Goal: Information Seeking & Learning: Check status

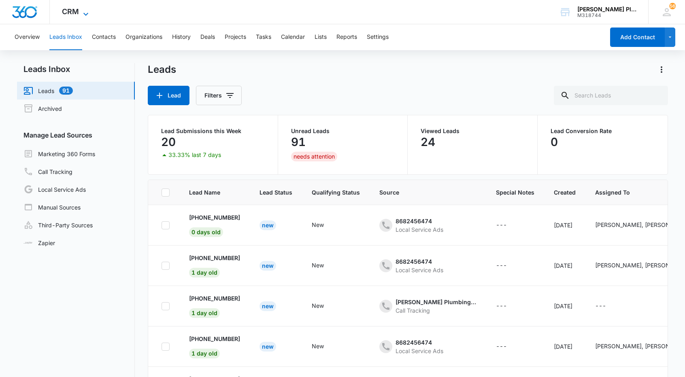
click at [73, 14] on span "CRM" at bounding box center [70, 11] width 17 height 8
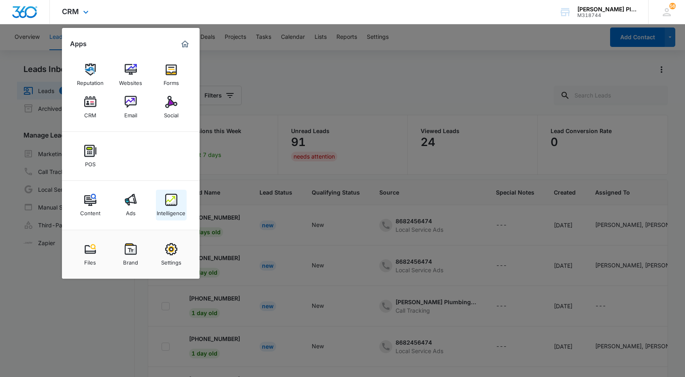
click at [169, 208] on div "Intelligence" at bounding box center [171, 211] width 29 height 11
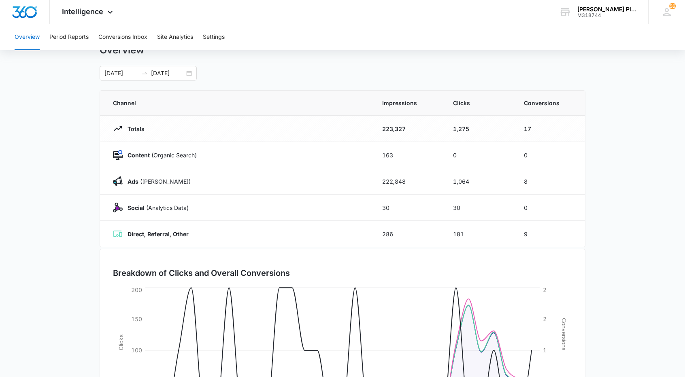
scroll to position [1, 0]
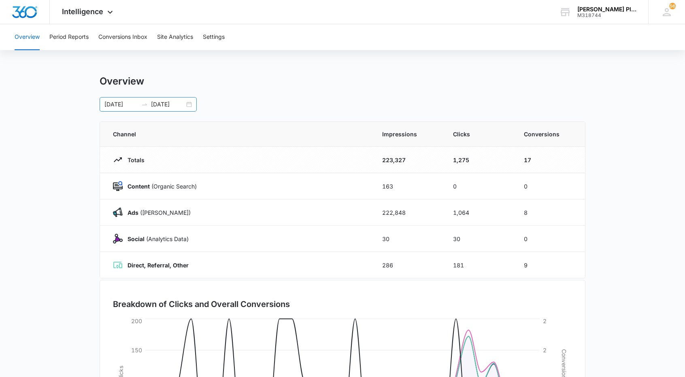
click at [189, 103] on div "07/01/2025 07/31/2025" at bounding box center [148, 104] width 97 height 15
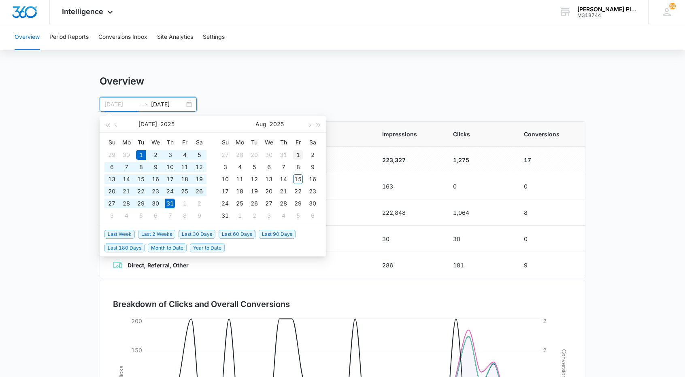
type input "08/01/2025"
click at [297, 155] on div "1" at bounding box center [298, 155] width 10 height 10
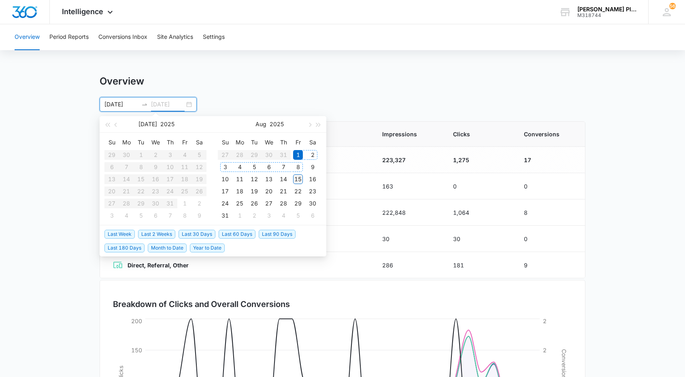
type input "08/15/2025"
click at [300, 177] on div "15" at bounding box center [298, 179] width 10 height 10
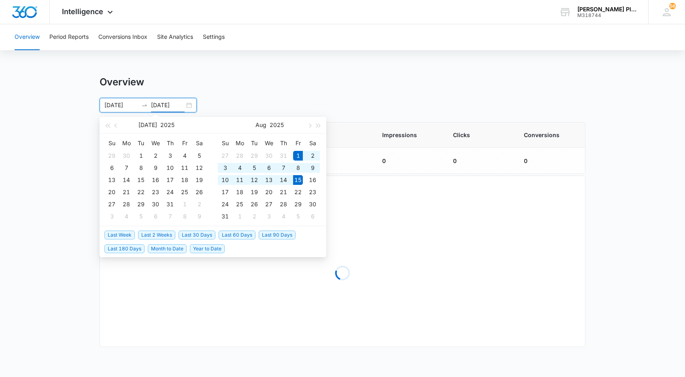
scroll to position [0, 0]
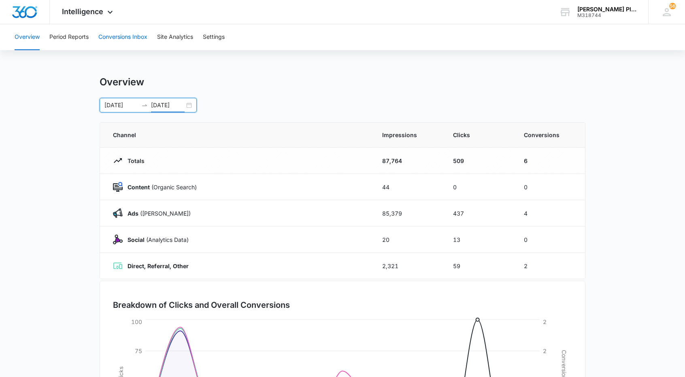
click at [132, 36] on button "Conversions Inbox" at bounding box center [122, 37] width 49 height 26
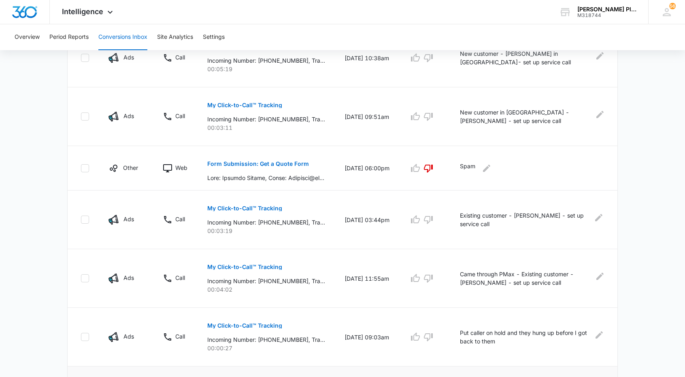
scroll to position [474, 0]
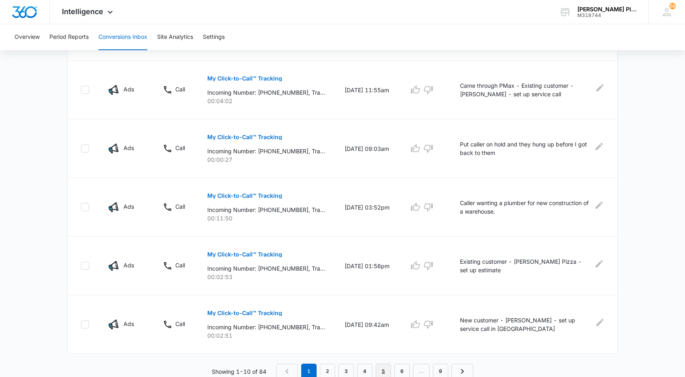
click at [383, 368] on link "5" at bounding box center [383, 371] width 15 height 15
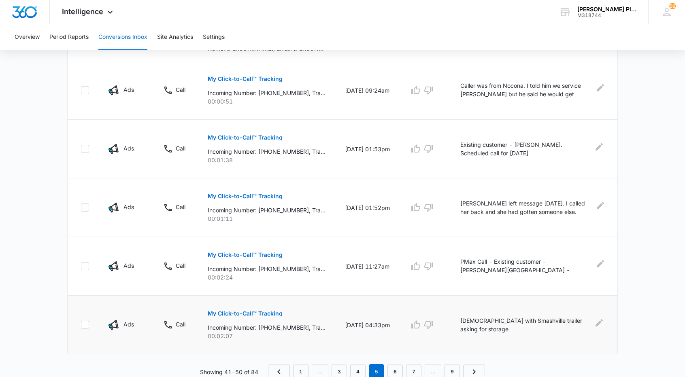
scroll to position [459, 0]
click at [415, 367] on link "7" at bounding box center [413, 371] width 15 height 15
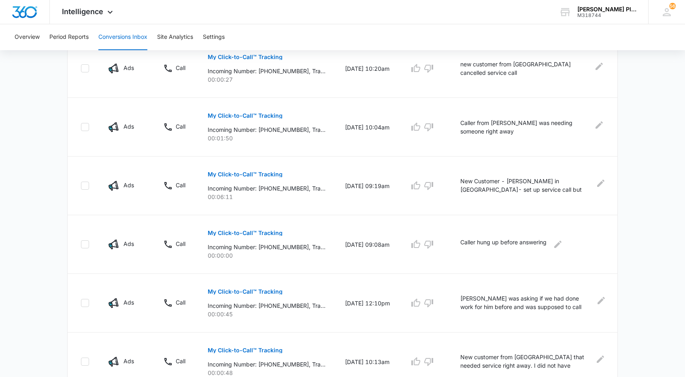
scroll to position [474, 0]
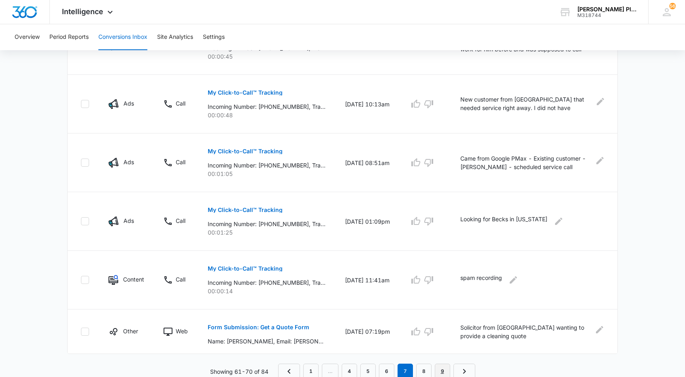
click at [443, 366] on link "9" at bounding box center [442, 371] width 15 height 15
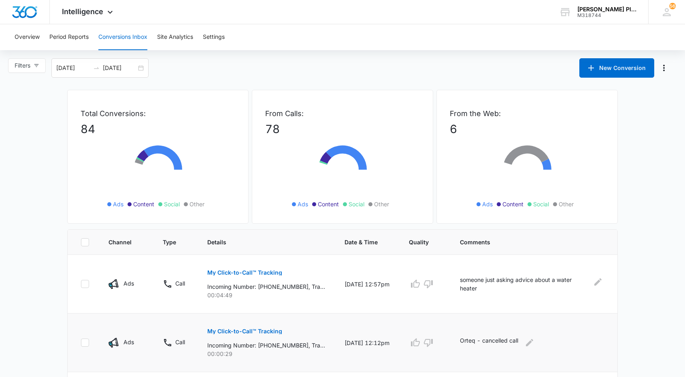
scroll to position [122, 0]
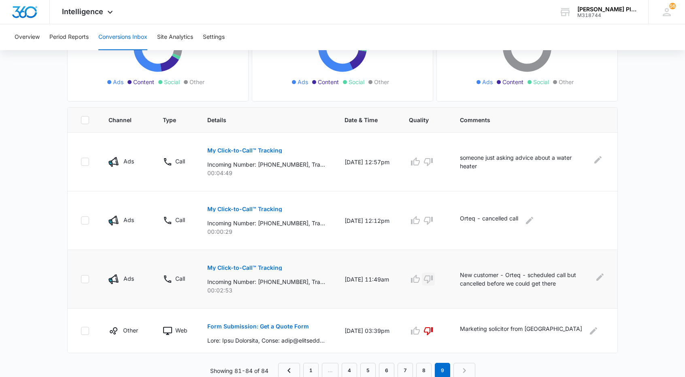
click at [433, 277] on icon "button" at bounding box center [428, 279] width 10 height 10
click at [433, 220] on icon "button" at bounding box center [428, 221] width 9 height 8
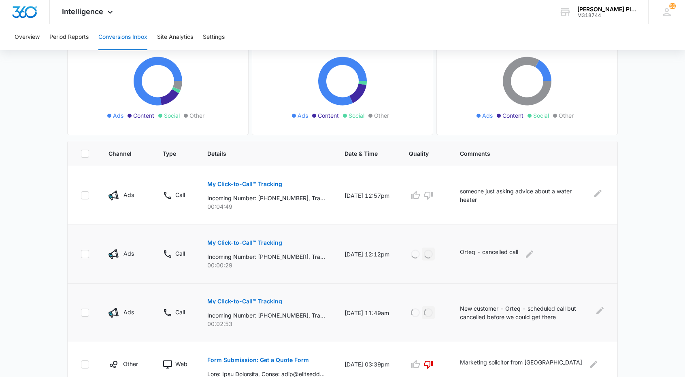
scroll to position [82, 0]
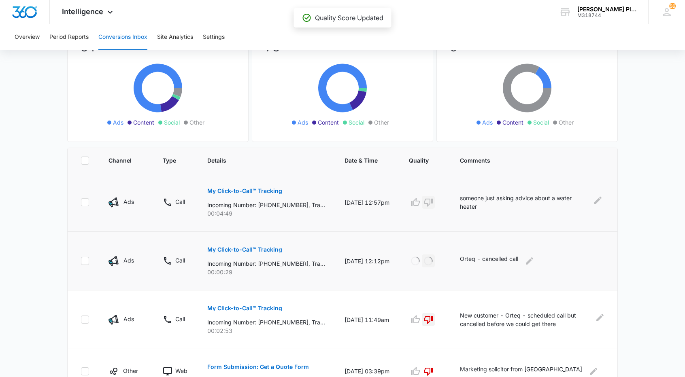
click at [433, 202] on icon "button" at bounding box center [428, 203] width 10 height 10
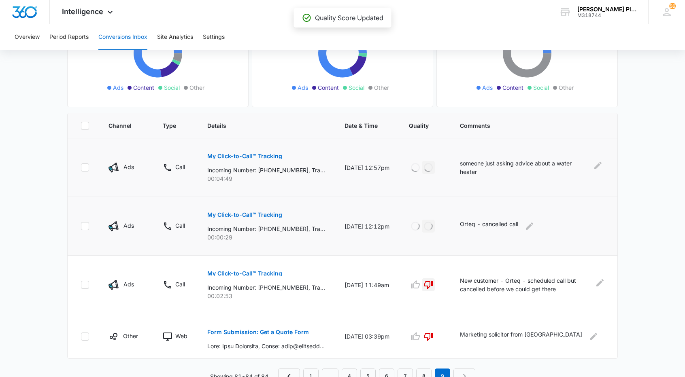
scroll to position [122, 0]
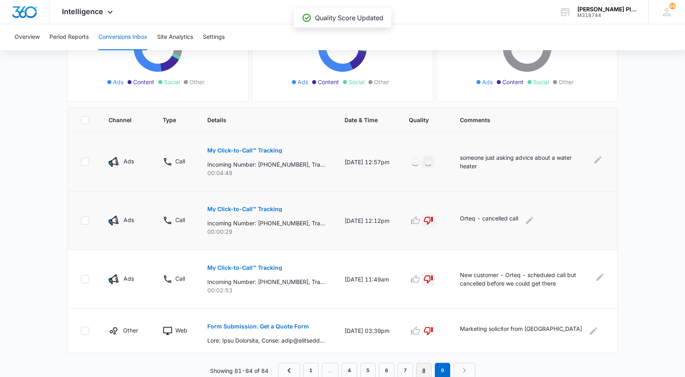
click at [424, 368] on link "8" at bounding box center [423, 370] width 15 height 15
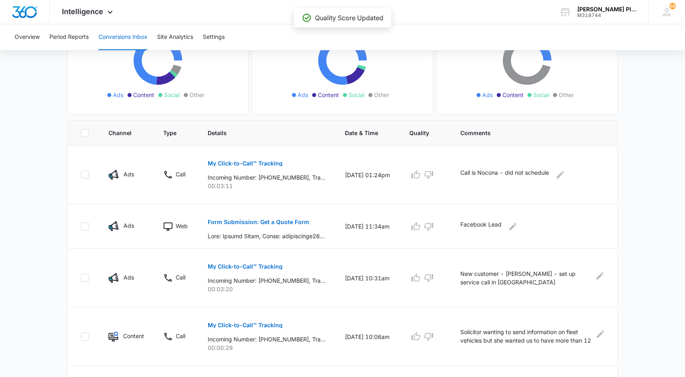
scroll to position [40, 0]
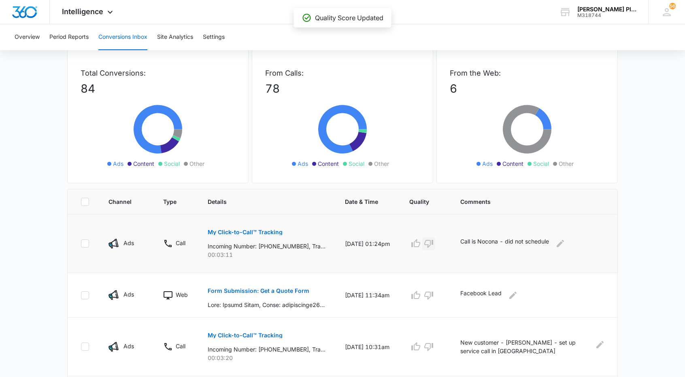
click at [433, 244] on icon "button" at bounding box center [428, 244] width 9 height 8
drag, startPoint x: 445, startPoint y: 312, endPoint x: 440, endPoint y: 288, distance: 24.4
click at [440, 288] on td at bounding box center [424, 295] width 51 height 45
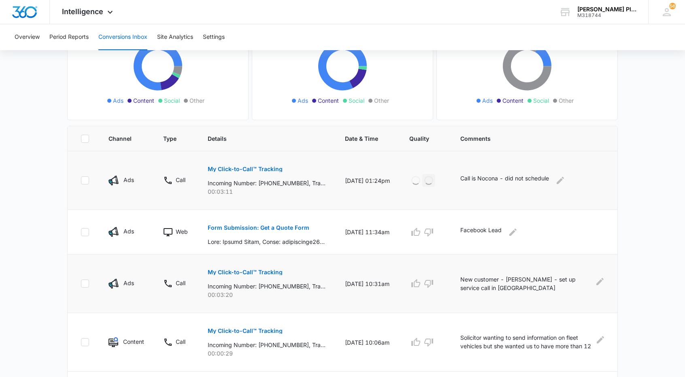
scroll to position [121, 0]
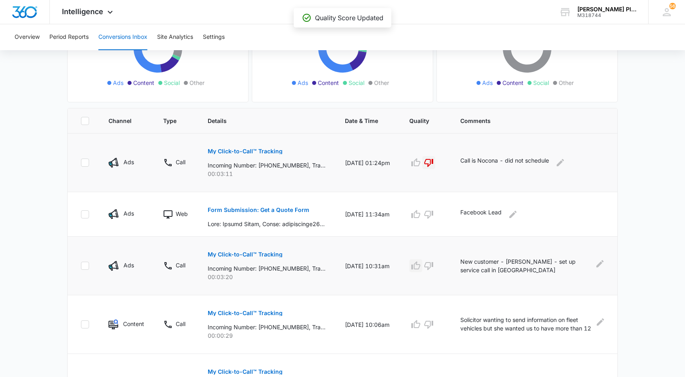
click at [421, 265] on icon "button" at bounding box center [416, 266] width 10 height 10
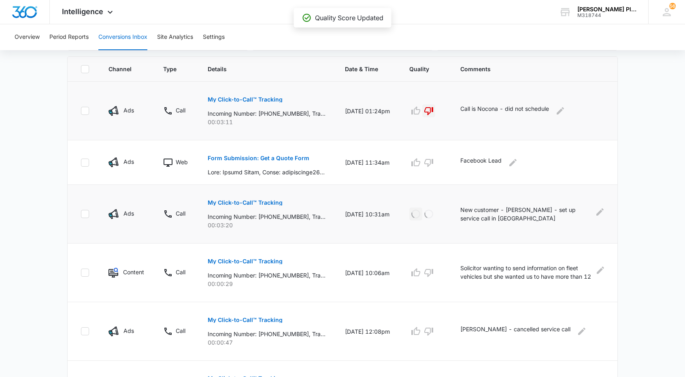
scroll to position [202, 0]
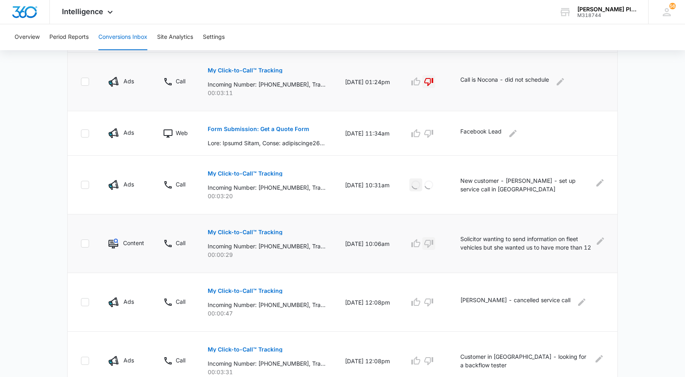
click at [433, 243] on icon "button" at bounding box center [429, 244] width 10 height 10
click at [433, 301] on icon "button" at bounding box center [428, 303] width 9 height 8
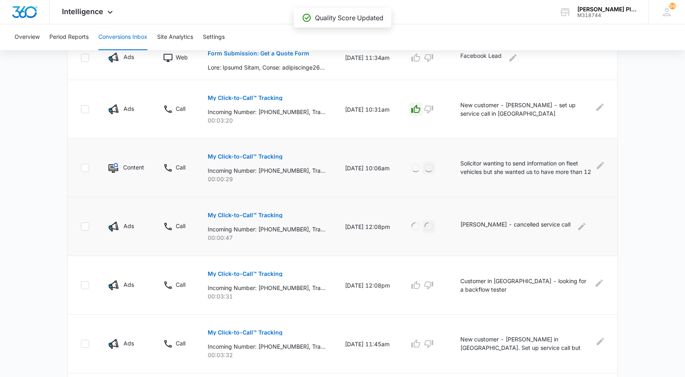
scroll to position [283, 0]
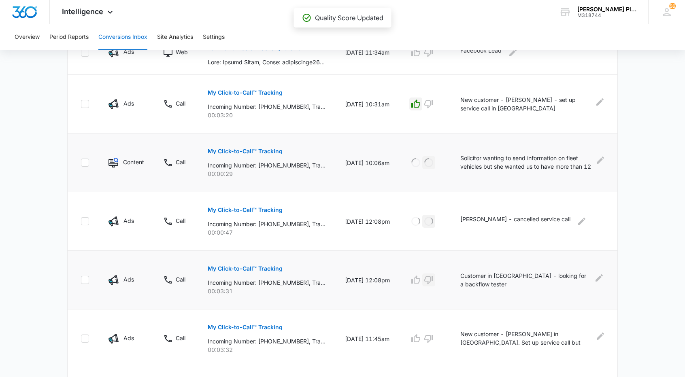
click at [433, 280] on icon "button" at bounding box center [428, 280] width 9 height 8
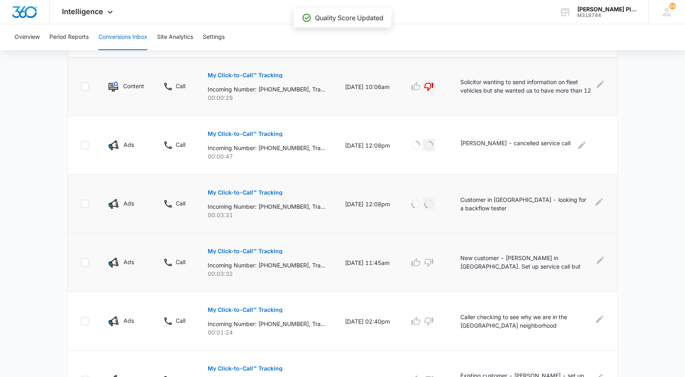
scroll to position [364, 0]
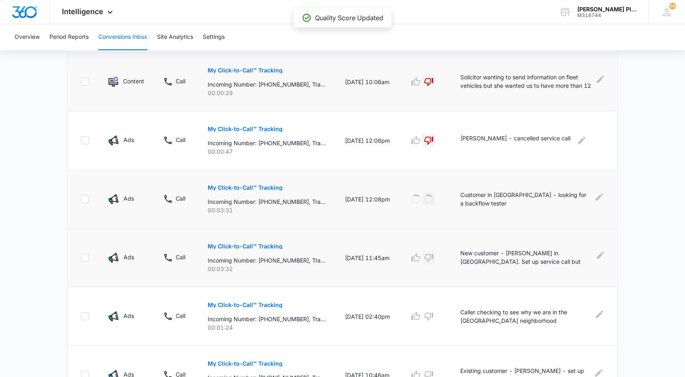
click at [432, 257] on icon "button" at bounding box center [428, 258] width 9 height 8
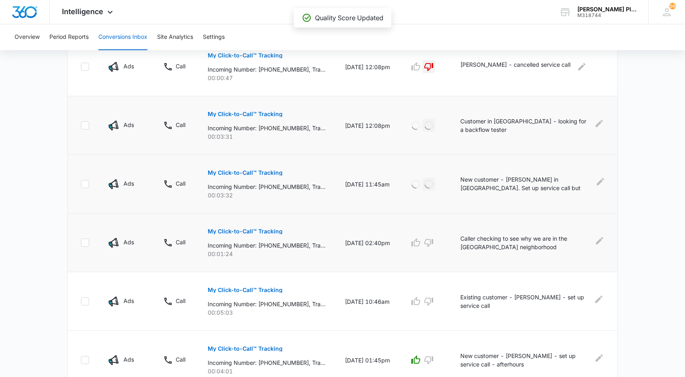
scroll to position [445, 0]
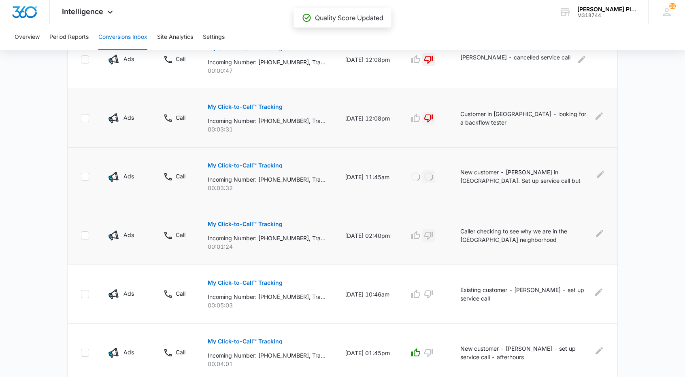
click at [432, 234] on icon "button" at bounding box center [429, 236] width 10 height 10
click at [433, 293] on icon "button" at bounding box center [429, 294] width 10 height 10
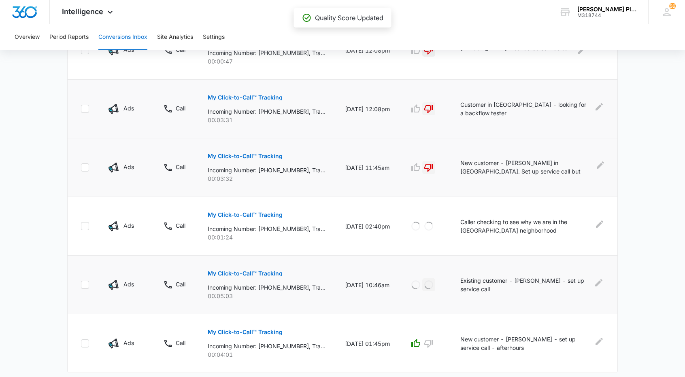
scroll to position [474, 0]
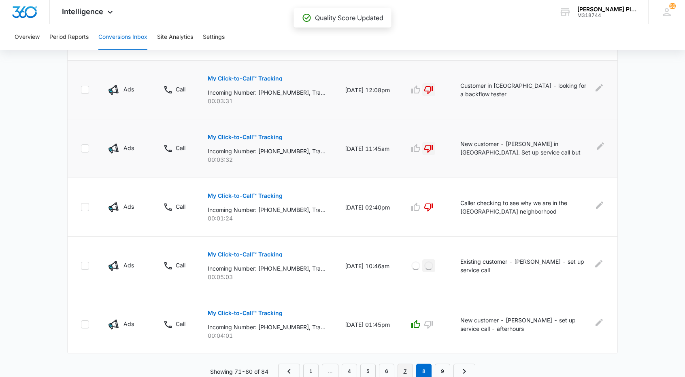
click at [407, 369] on link "7" at bounding box center [404, 371] width 15 height 15
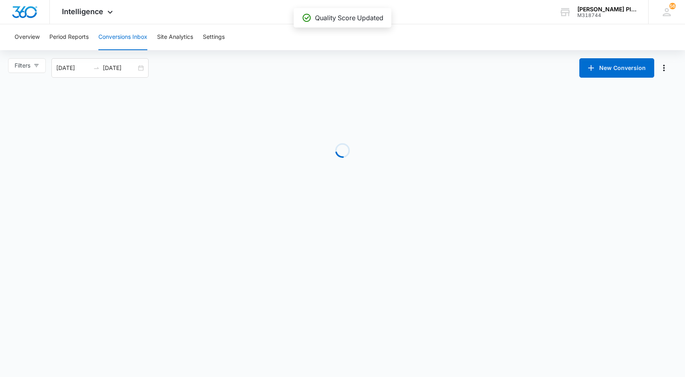
scroll to position [0, 0]
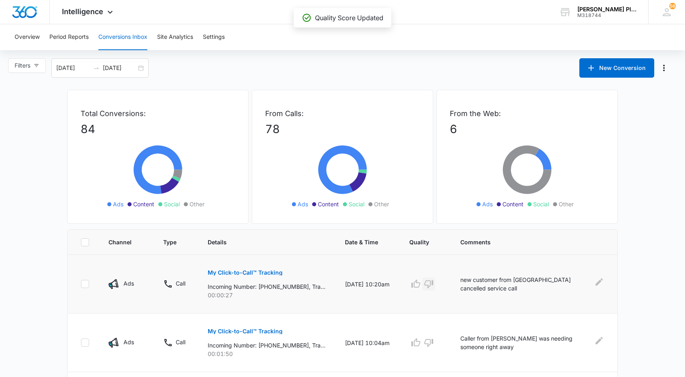
click at [430, 285] on icon "button" at bounding box center [428, 284] width 9 height 8
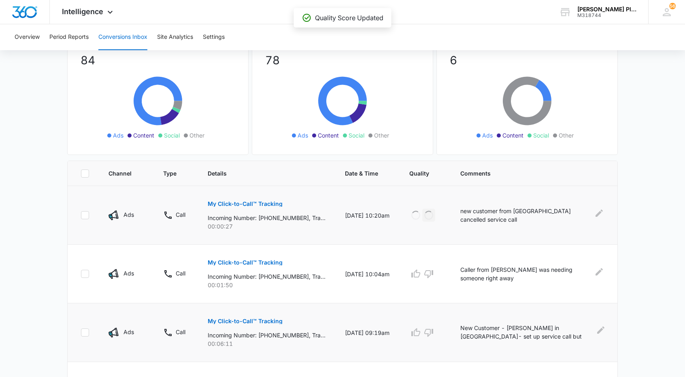
scroll to position [81, 0]
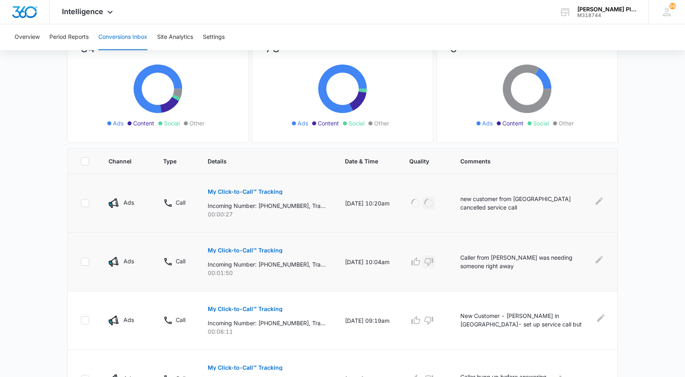
click at [431, 263] on icon "button" at bounding box center [428, 262] width 9 height 8
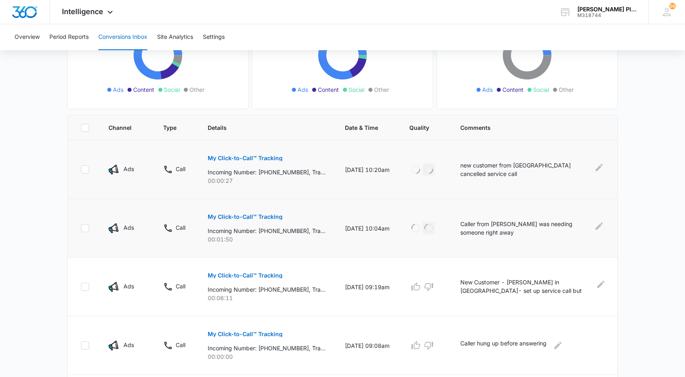
scroll to position [121, 0]
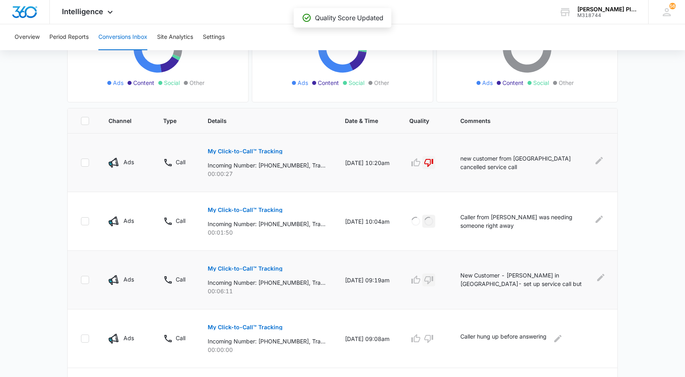
click at [433, 280] on icon "button" at bounding box center [428, 280] width 9 height 8
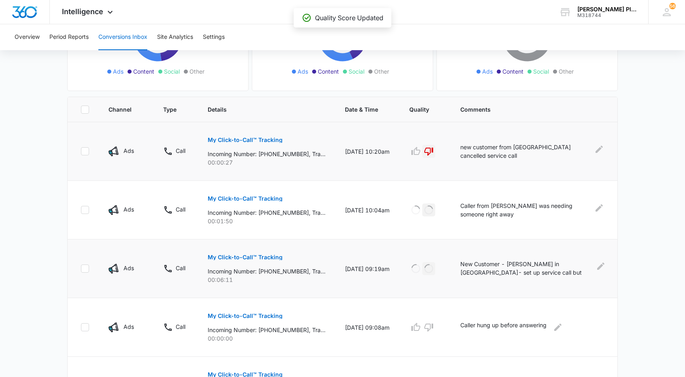
scroll to position [162, 0]
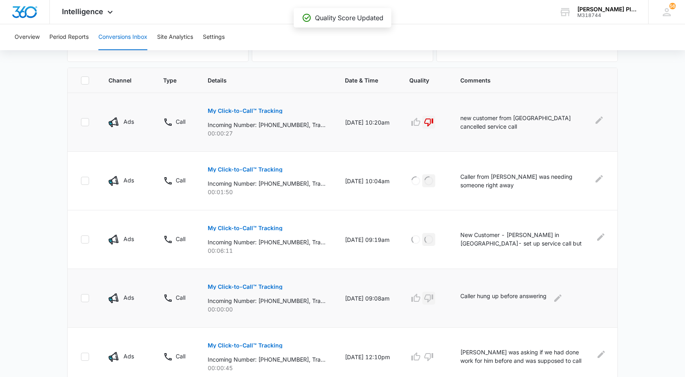
click at [433, 297] on icon "button" at bounding box center [428, 299] width 9 height 8
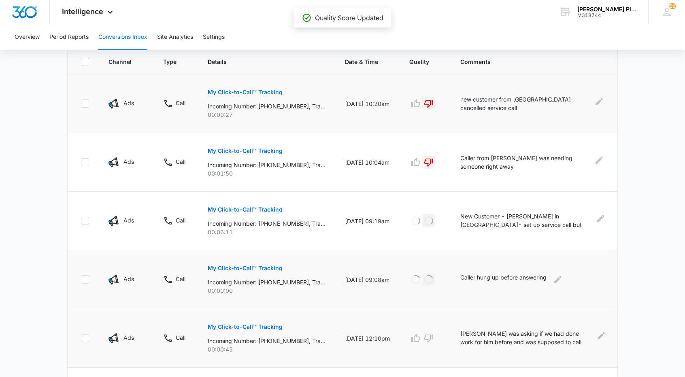
scroll to position [243, 0]
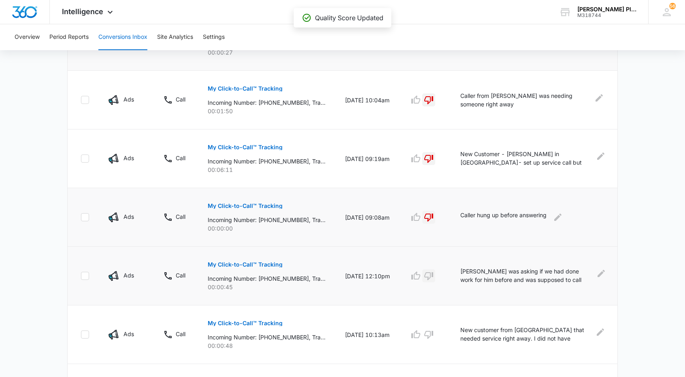
click at [433, 276] on icon "button" at bounding box center [429, 276] width 10 height 10
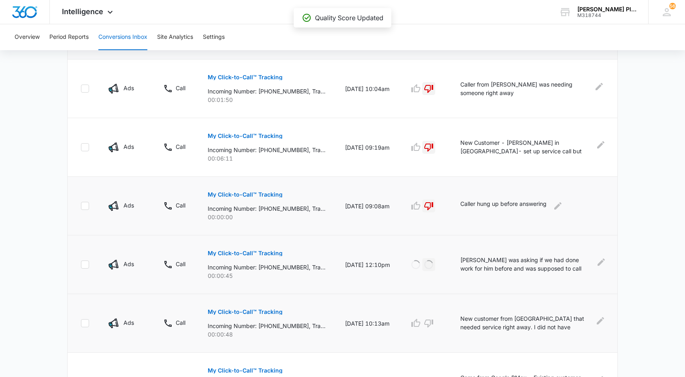
scroll to position [283, 0]
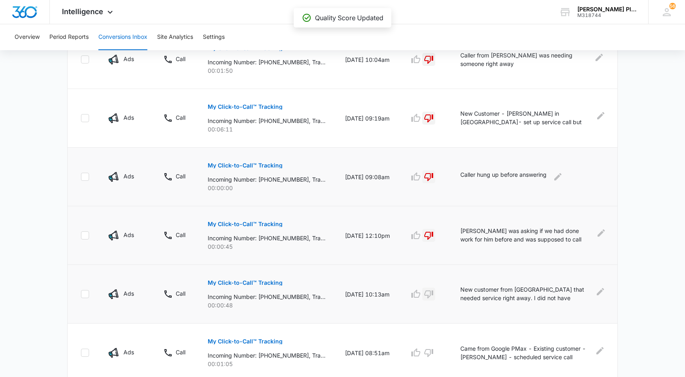
click at [431, 292] on icon "button" at bounding box center [429, 294] width 10 height 10
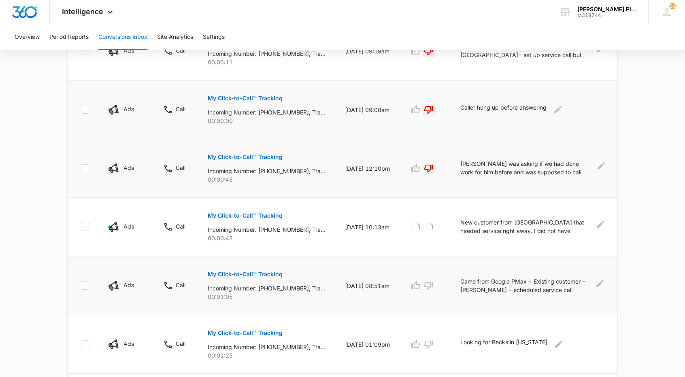
scroll to position [364, 0]
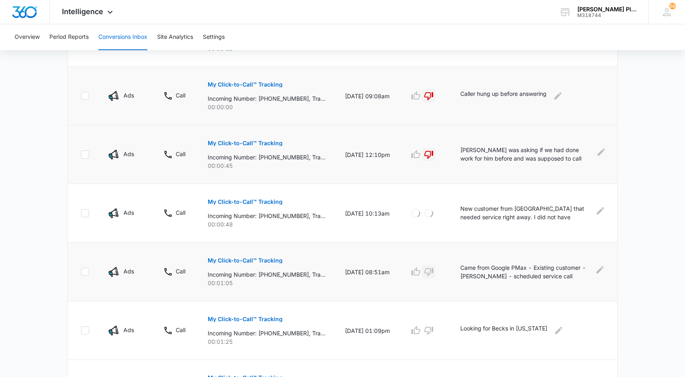
click at [433, 270] on icon "button" at bounding box center [428, 272] width 9 height 8
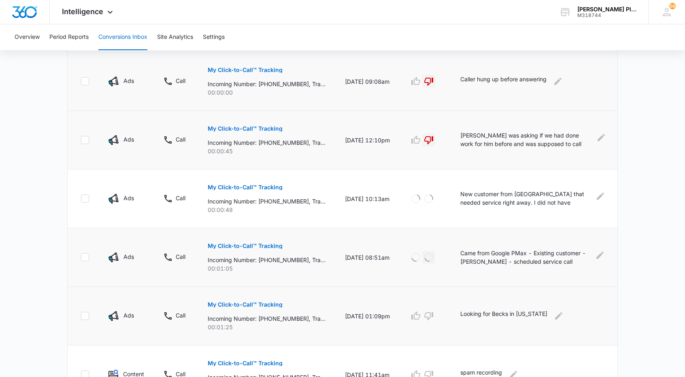
scroll to position [445, 0]
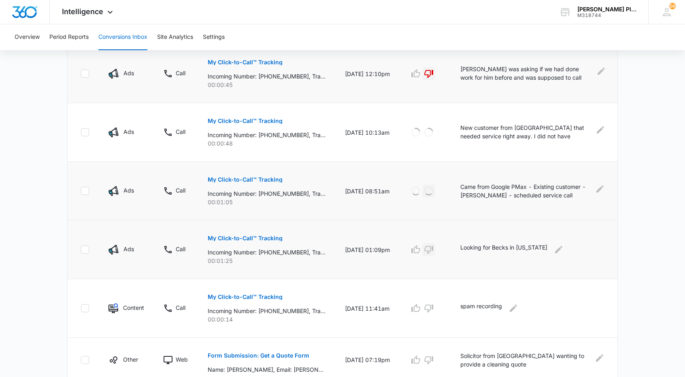
click at [431, 250] on icon "button" at bounding box center [429, 250] width 10 height 10
click at [433, 308] on icon "button" at bounding box center [428, 309] width 9 height 8
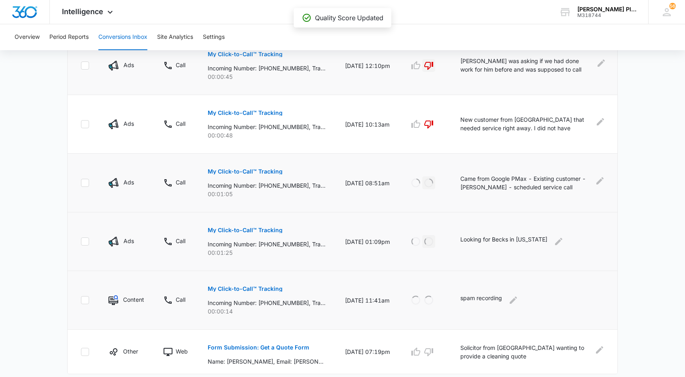
scroll to position [474, 0]
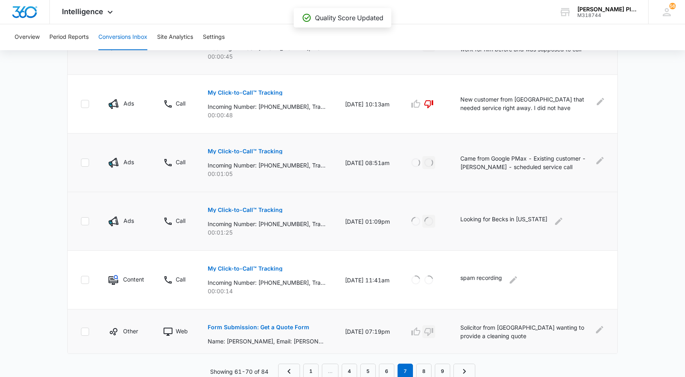
click at [433, 331] on icon "button" at bounding box center [429, 332] width 10 height 10
click at [389, 369] on link "6" at bounding box center [386, 371] width 15 height 15
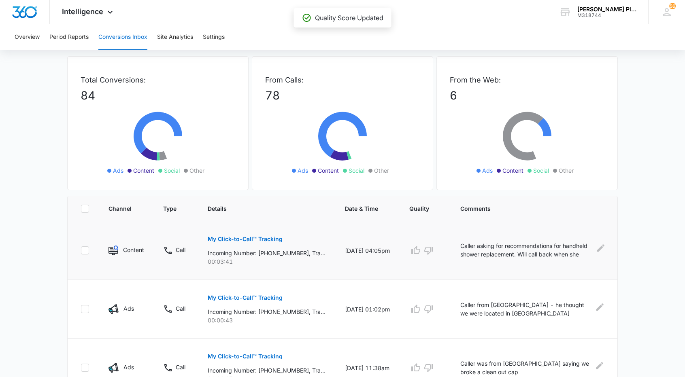
scroll to position [40, 0]
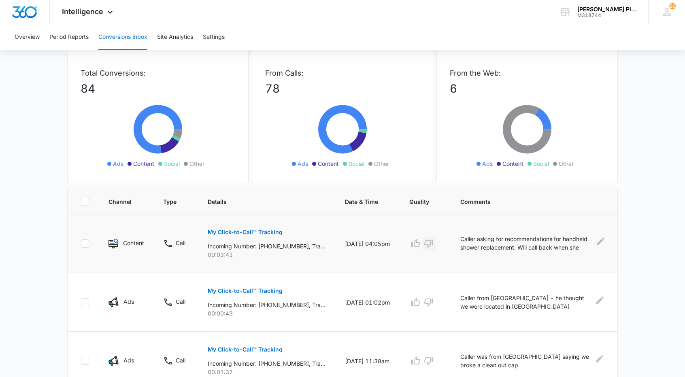
click at [433, 242] on icon "button" at bounding box center [428, 244] width 9 height 8
click at [433, 302] on icon "button" at bounding box center [429, 302] width 10 height 10
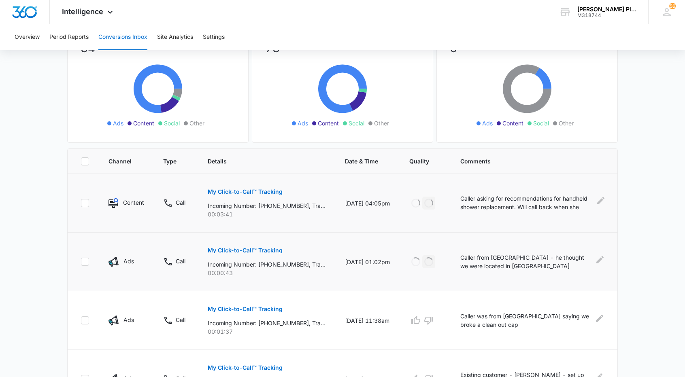
scroll to position [121, 0]
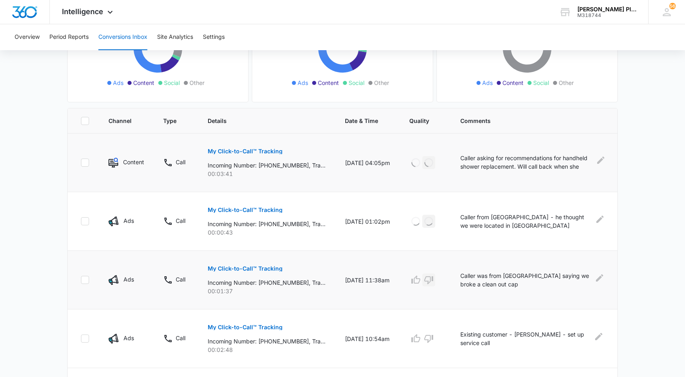
click at [432, 280] on icon "button" at bounding box center [429, 280] width 10 height 10
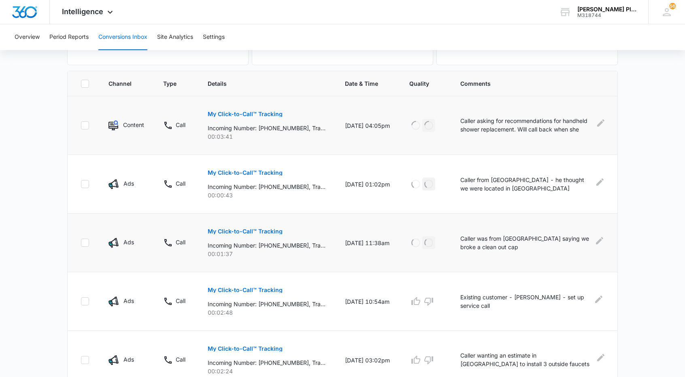
scroll to position [202, 0]
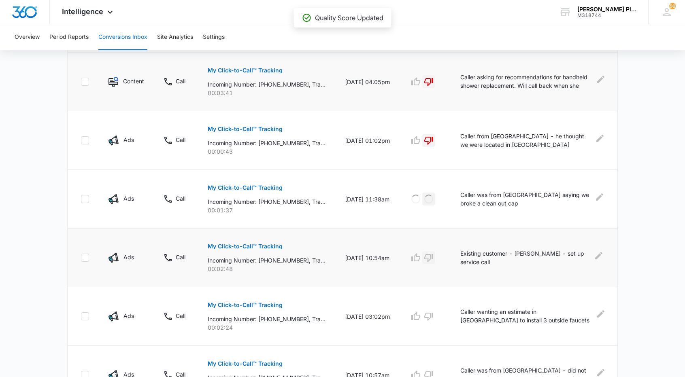
click at [432, 257] on icon "button" at bounding box center [429, 258] width 10 height 10
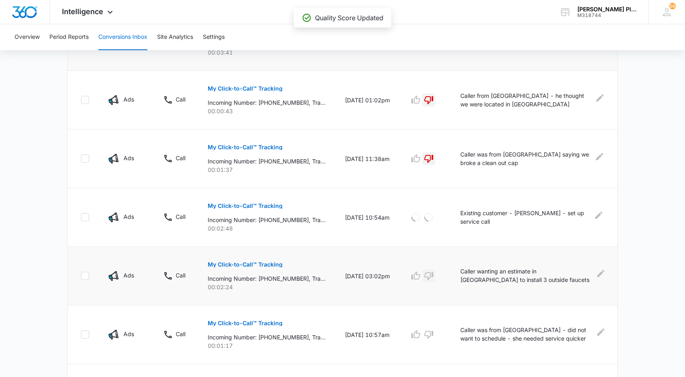
click at [433, 275] on icon "button" at bounding box center [429, 276] width 10 height 10
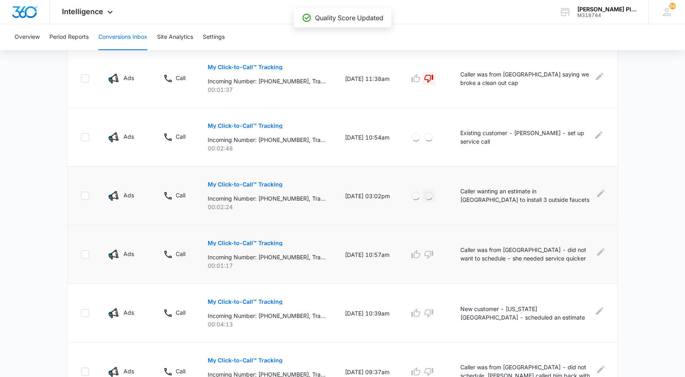
scroll to position [324, 0]
click at [431, 250] on icon "button" at bounding box center [429, 254] width 10 height 10
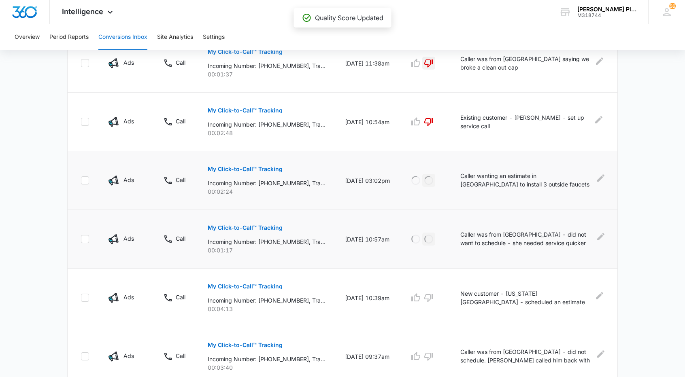
scroll to position [405, 0]
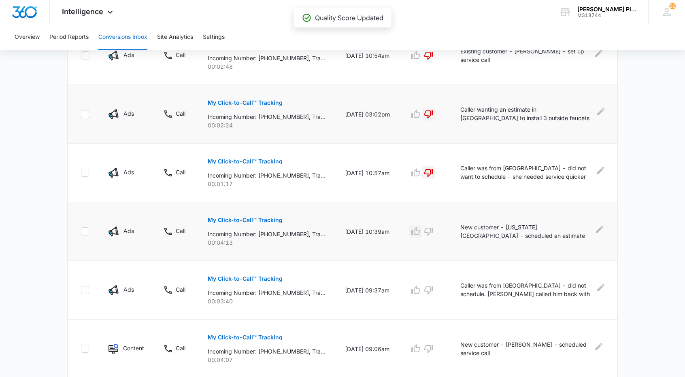
click at [421, 230] on icon "button" at bounding box center [416, 232] width 10 height 10
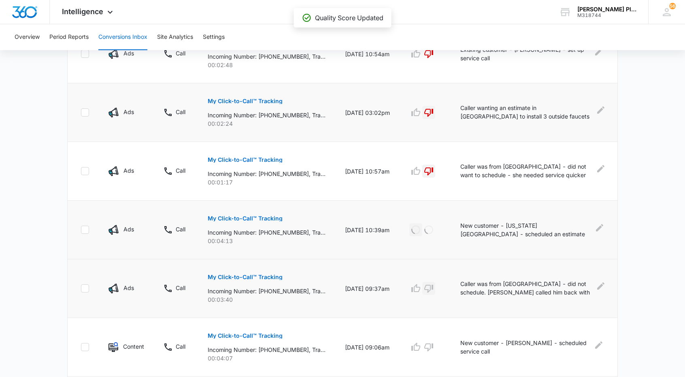
scroll to position [445, 0]
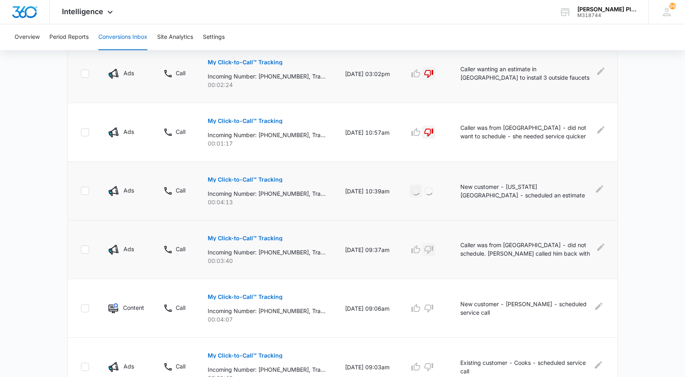
click at [430, 249] on icon "button" at bounding box center [428, 250] width 9 height 8
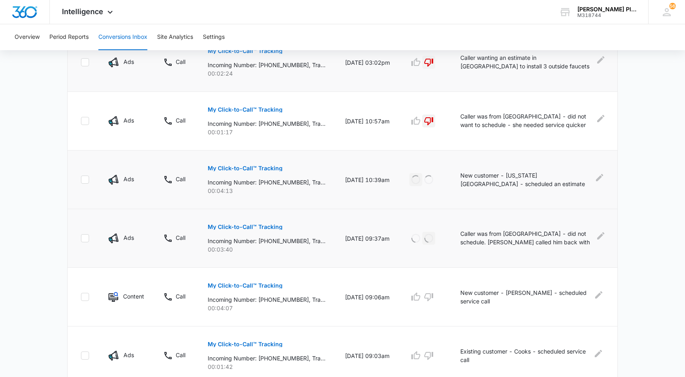
scroll to position [486, 0]
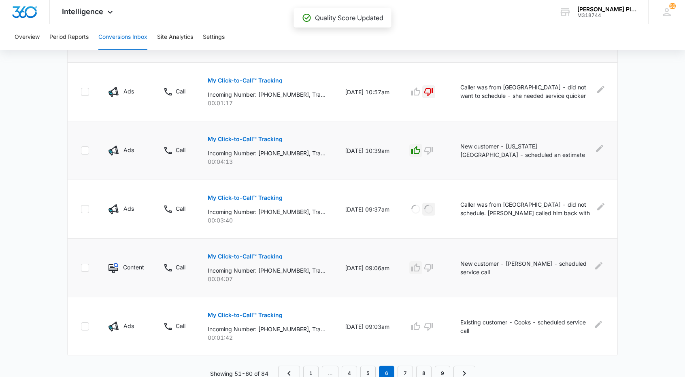
drag, startPoint x: 423, startPoint y: 266, endPoint x: 427, endPoint y: 266, distance: 4.1
click at [420, 266] on icon "button" at bounding box center [415, 267] width 9 height 8
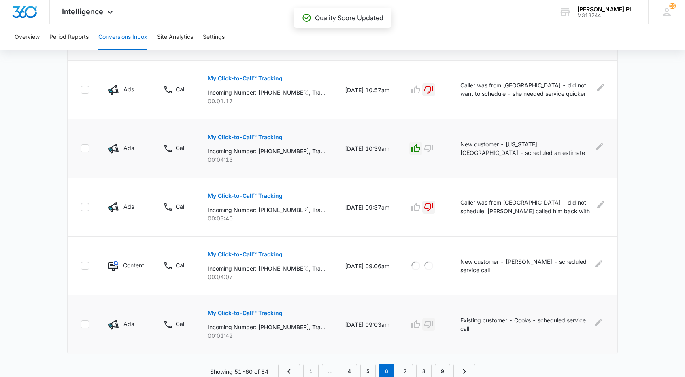
click at [433, 322] on icon "button" at bounding box center [429, 325] width 10 height 10
click at [370, 370] on link "5" at bounding box center [367, 371] width 15 height 15
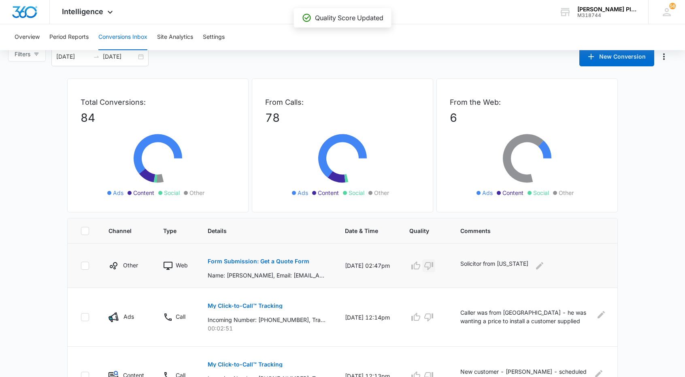
scroll to position [40, 0]
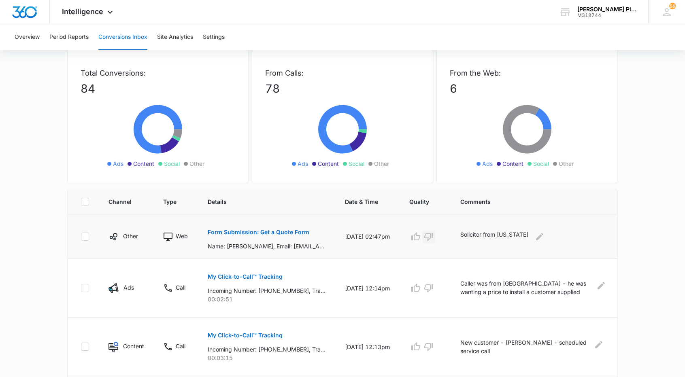
click at [433, 236] on icon "button" at bounding box center [428, 237] width 9 height 8
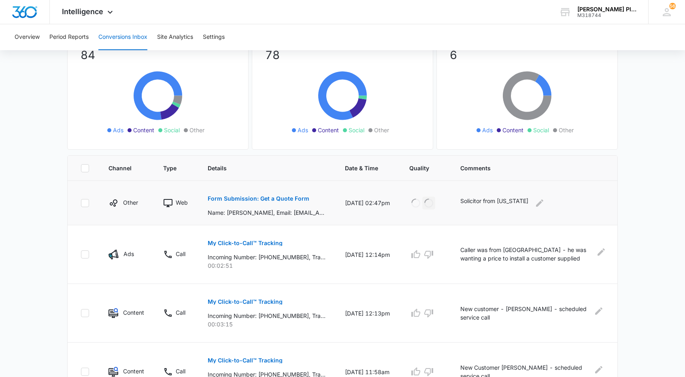
scroll to position [81, 0]
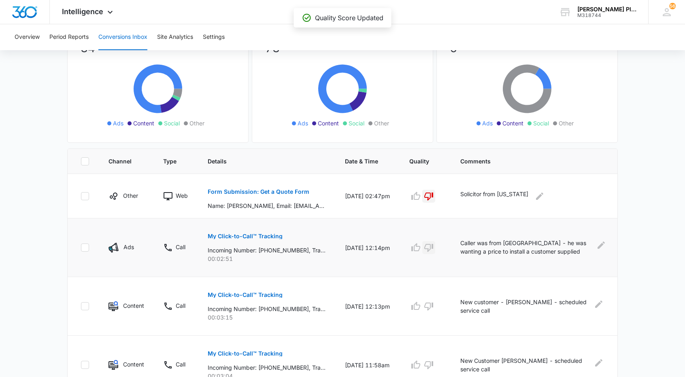
click at [432, 246] on icon "button" at bounding box center [429, 248] width 10 height 10
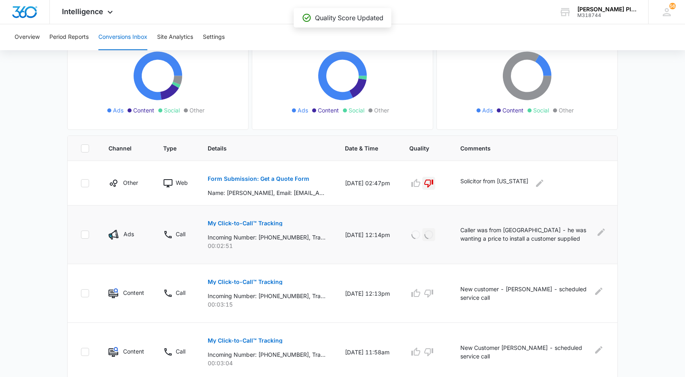
scroll to position [162, 0]
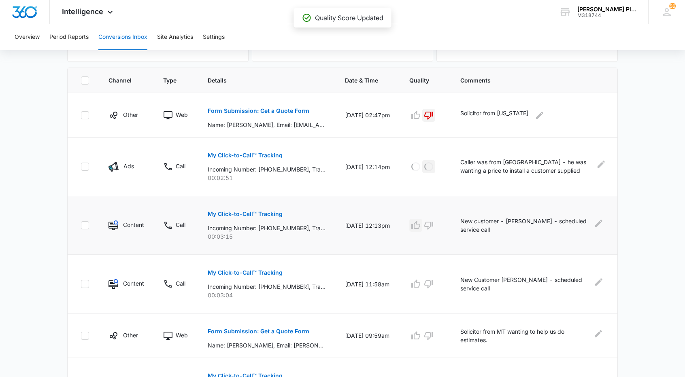
click at [418, 225] on icon "button" at bounding box center [416, 226] width 10 height 10
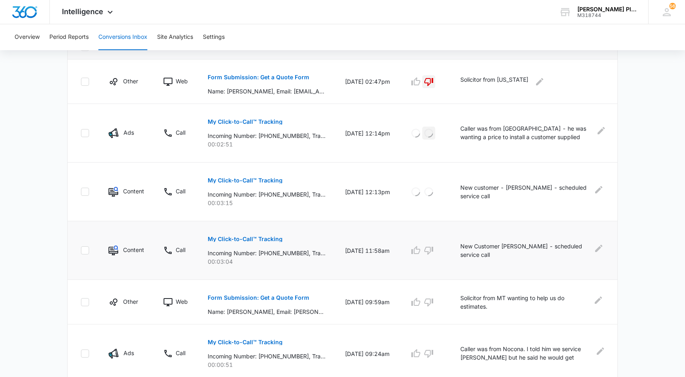
scroll to position [202, 0]
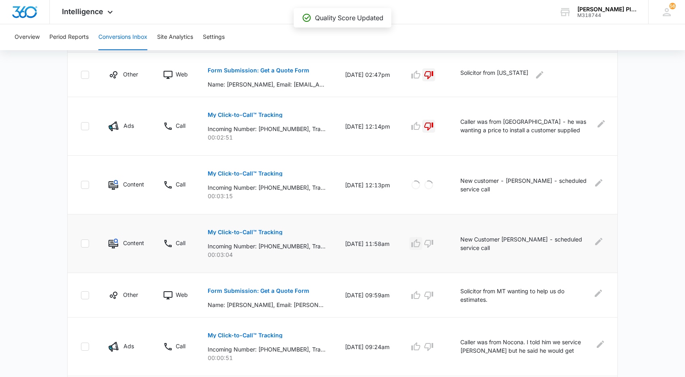
click at [420, 243] on icon "button" at bounding box center [416, 244] width 10 height 10
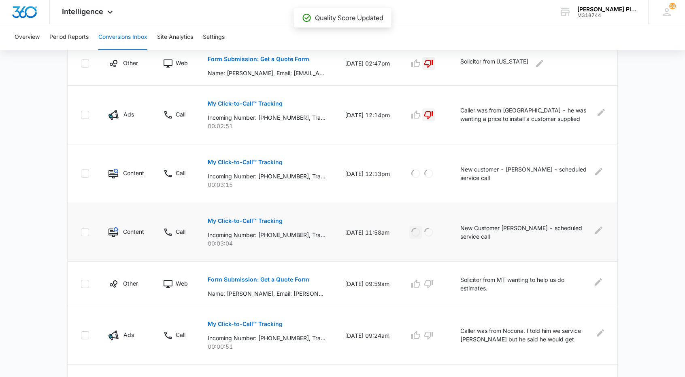
scroll to position [243, 0]
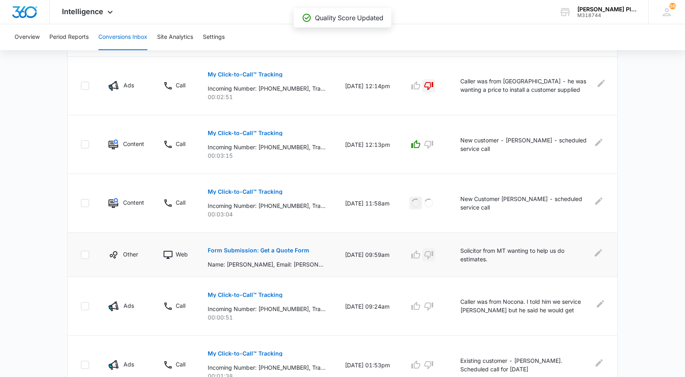
click at [433, 254] on icon "button" at bounding box center [428, 255] width 9 height 8
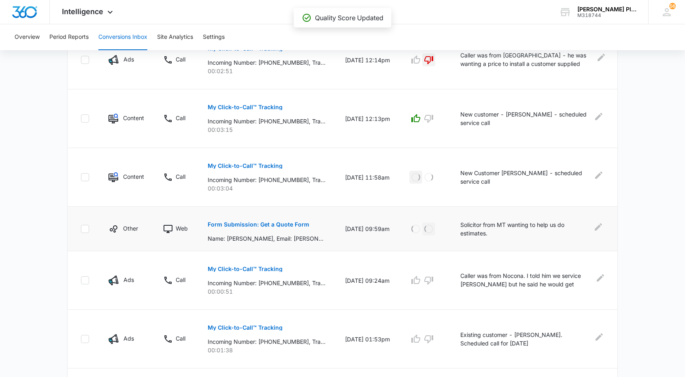
scroll to position [283, 0]
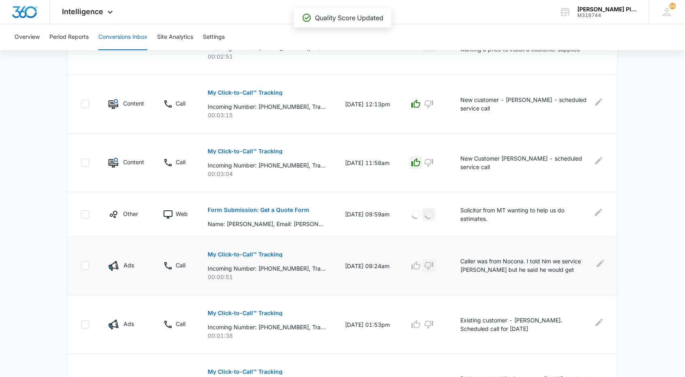
click at [433, 266] on icon "button" at bounding box center [428, 266] width 9 height 8
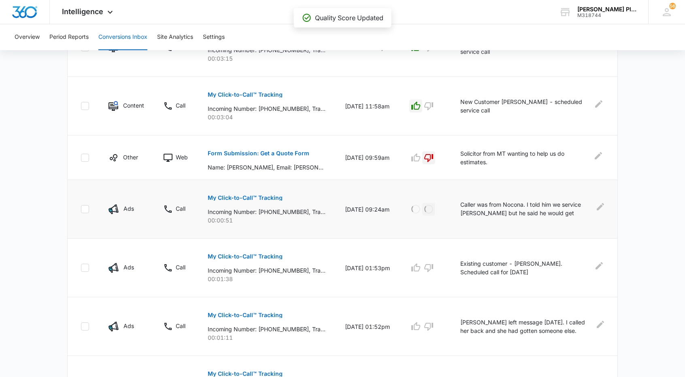
scroll to position [364, 0]
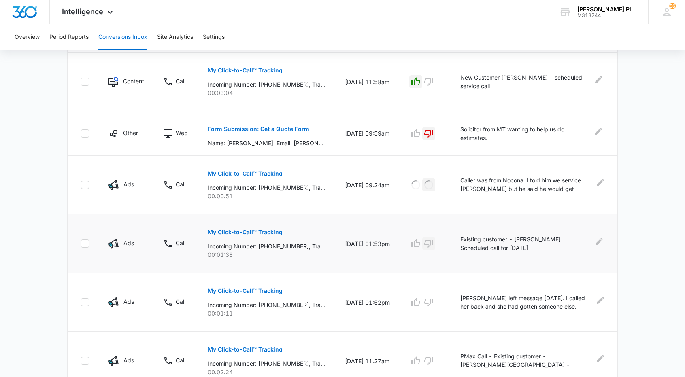
click at [431, 242] on icon "button" at bounding box center [429, 244] width 10 height 10
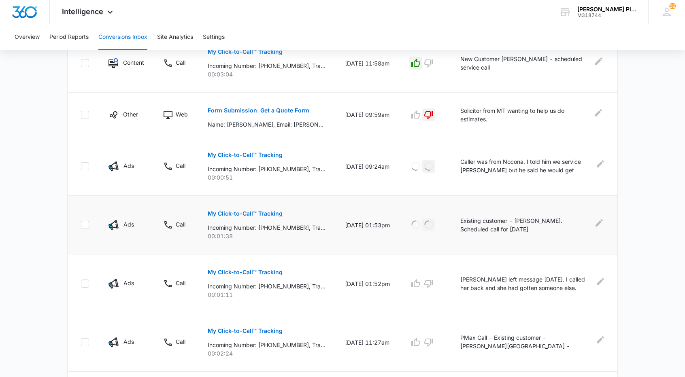
scroll to position [405, 0]
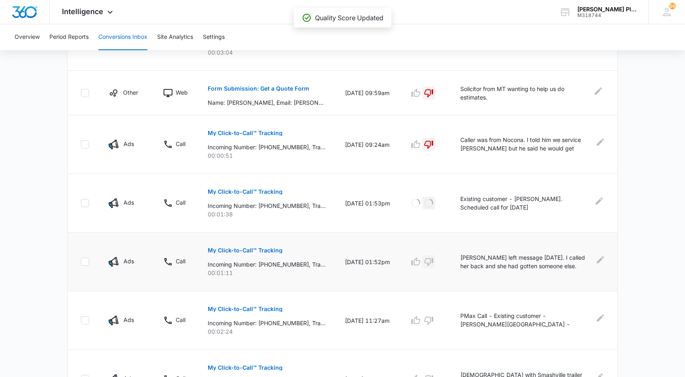
click at [432, 259] on icon "button" at bounding box center [429, 262] width 10 height 10
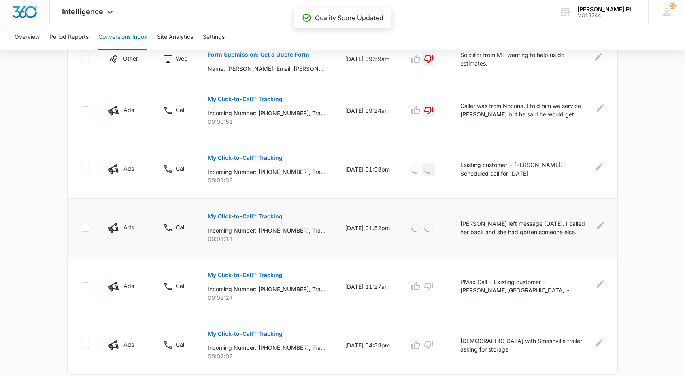
scroll to position [459, 0]
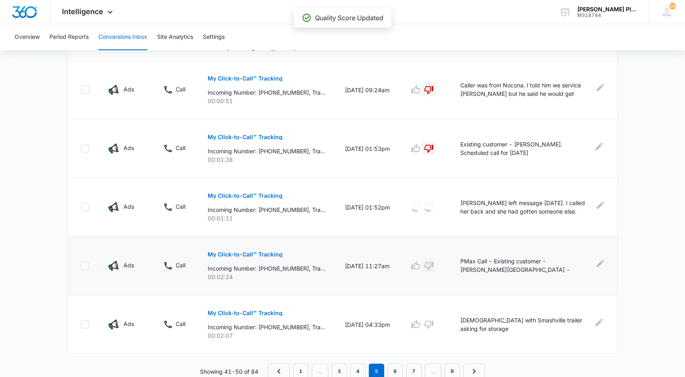
click at [433, 264] on icon "button" at bounding box center [429, 266] width 10 height 10
click at [432, 322] on icon "button" at bounding box center [429, 325] width 10 height 10
click at [360, 369] on link "4" at bounding box center [357, 371] width 15 height 15
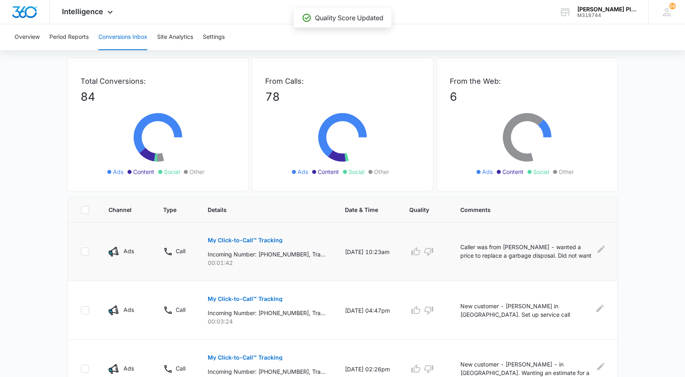
scroll to position [40, 0]
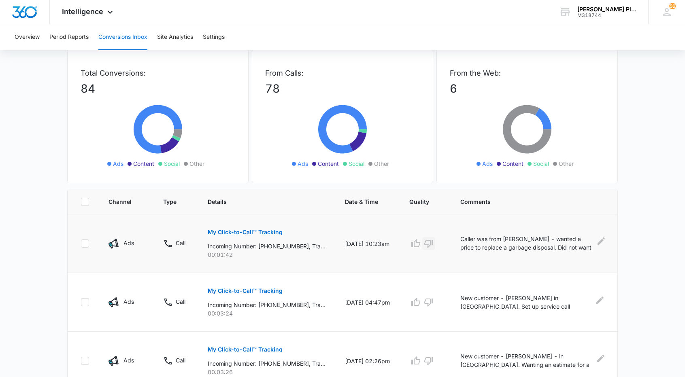
click at [431, 240] on icon "button" at bounding box center [429, 244] width 10 height 10
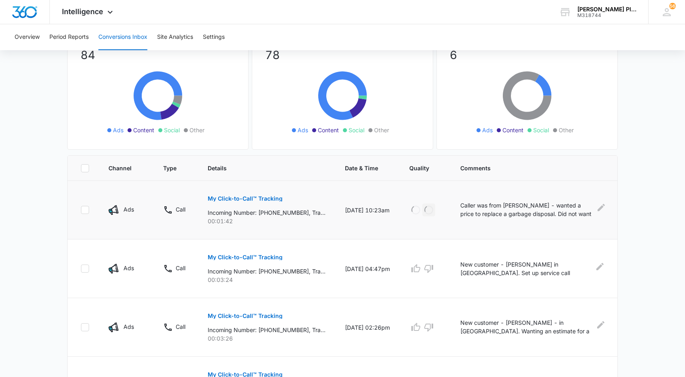
scroll to position [81, 0]
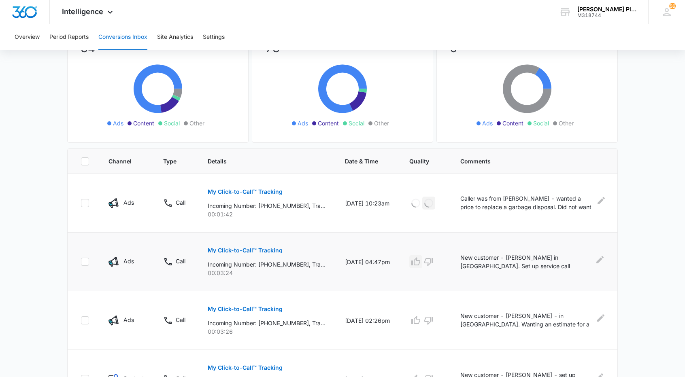
click at [419, 262] on icon "button" at bounding box center [416, 262] width 10 height 10
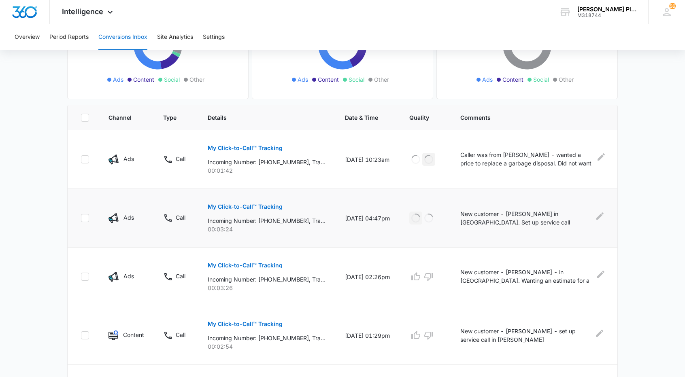
scroll to position [162, 0]
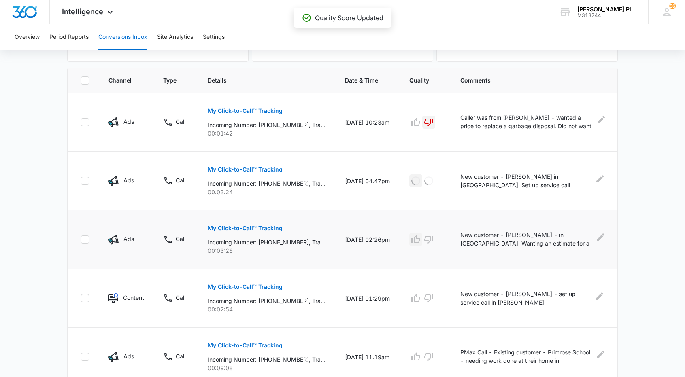
click at [420, 238] on icon "button" at bounding box center [415, 239] width 9 height 8
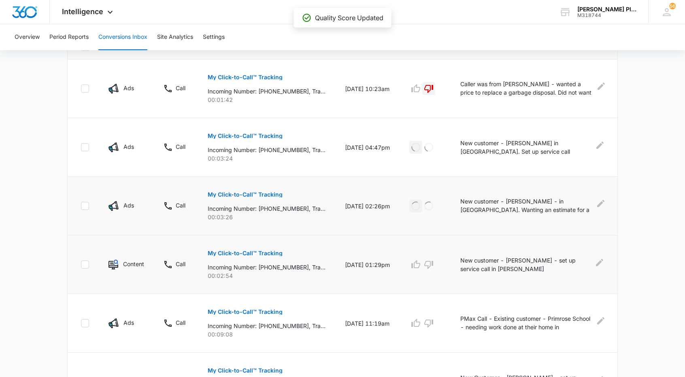
scroll to position [202, 0]
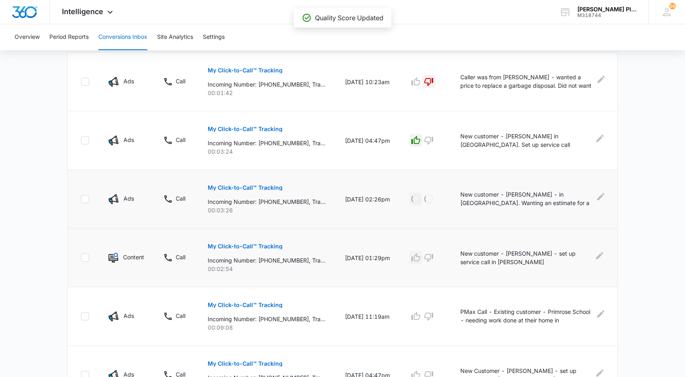
click at [419, 257] on icon "button" at bounding box center [416, 258] width 10 height 10
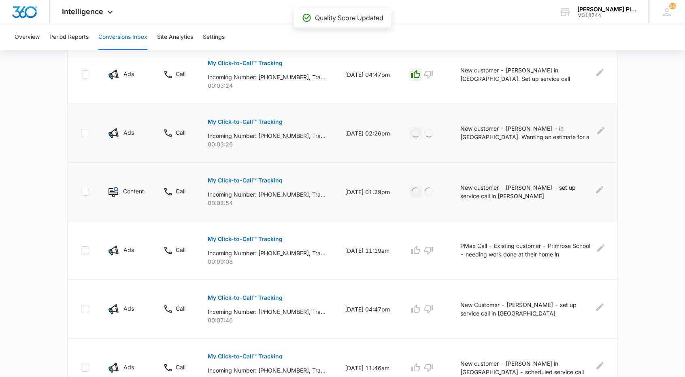
scroll to position [283, 0]
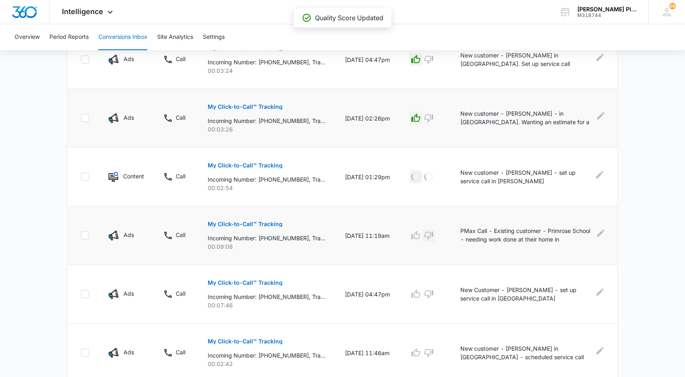
click at [433, 235] on icon "button" at bounding box center [428, 236] width 9 height 8
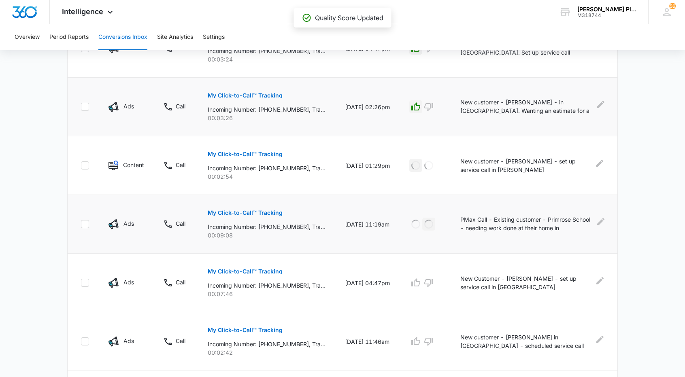
scroll to position [364, 0]
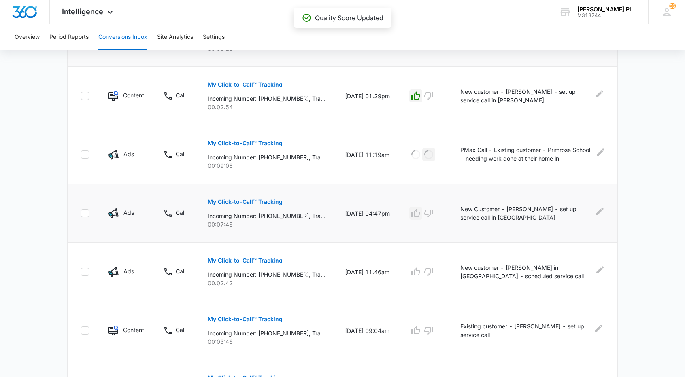
click at [420, 214] on icon "button" at bounding box center [416, 213] width 10 height 10
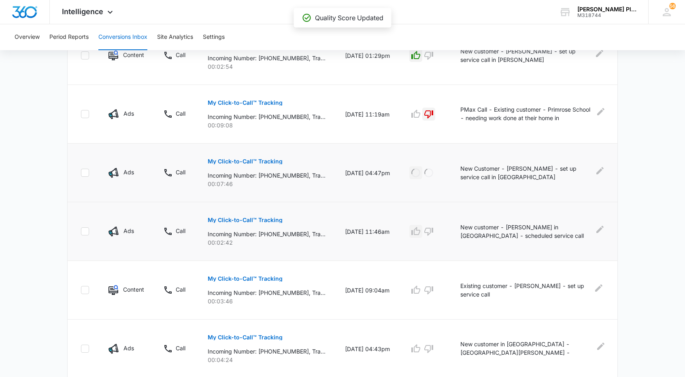
click at [419, 232] on icon "button" at bounding box center [416, 232] width 10 height 10
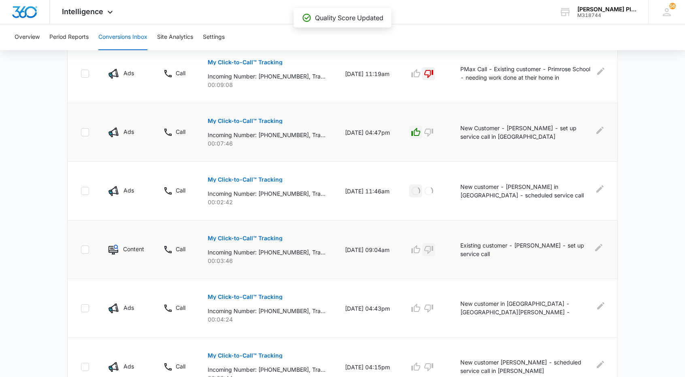
click at [433, 248] on icon "button" at bounding box center [428, 250] width 9 height 8
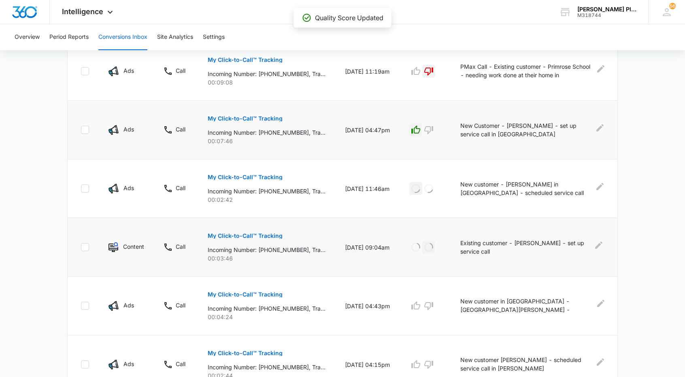
scroll to position [488, 0]
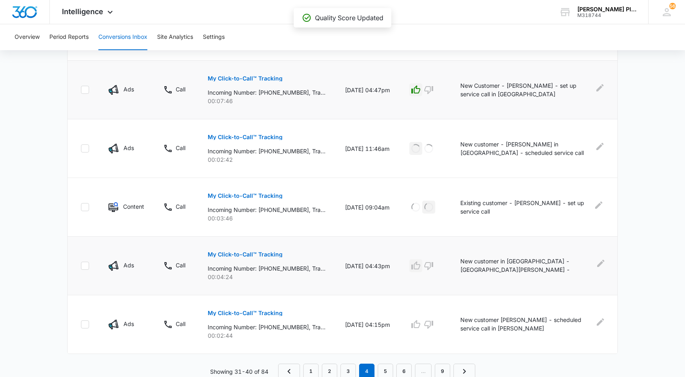
click at [419, 265] on icon "button" at bounding box center [416, 266] width 10 height 10
click at [420, 323] on icon "button" at bounding box center [416, 325] width 10 height 10
click at [350, 366] on link "3" at bounding box center [347, 371] width 15 height 15
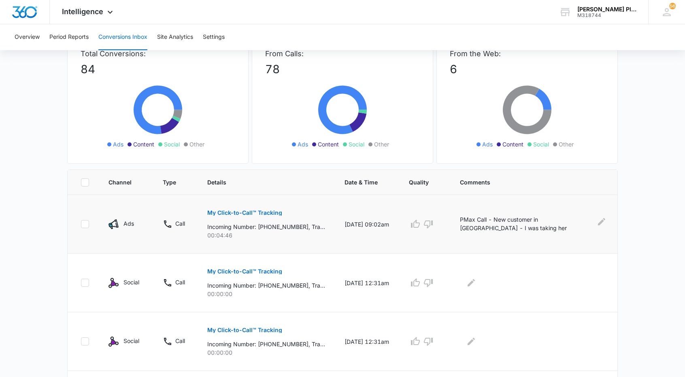
scroll to position [81, 0]
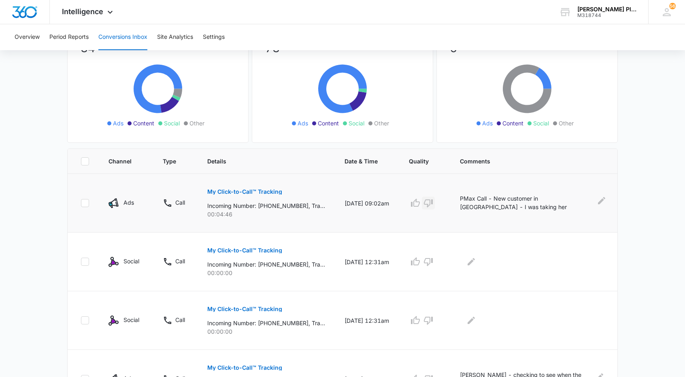
click at [425, 203] on icon "button" at bounding box center [428, 203] width 10 height 10
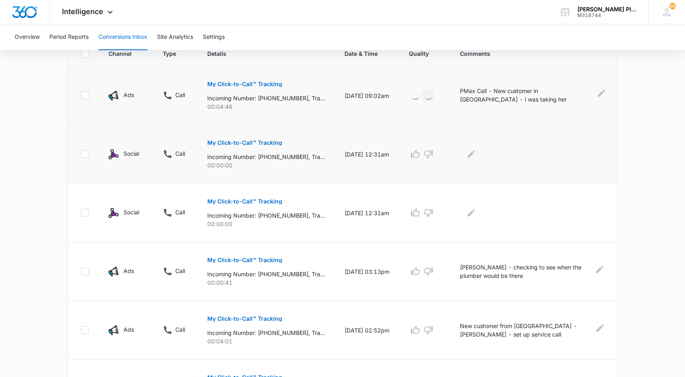
scroll to position [202, 0]
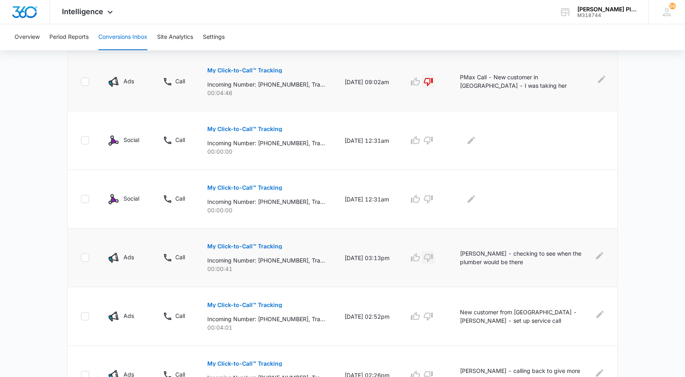
click at [431, 259] on icon "button" at bounding box center [428, 258] width 9 height 8
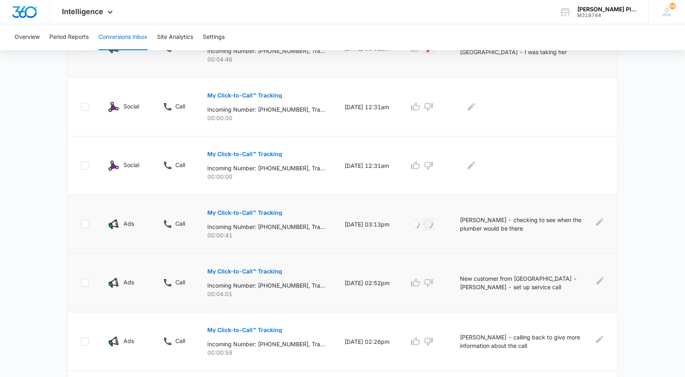
scroll to position [243, 0]
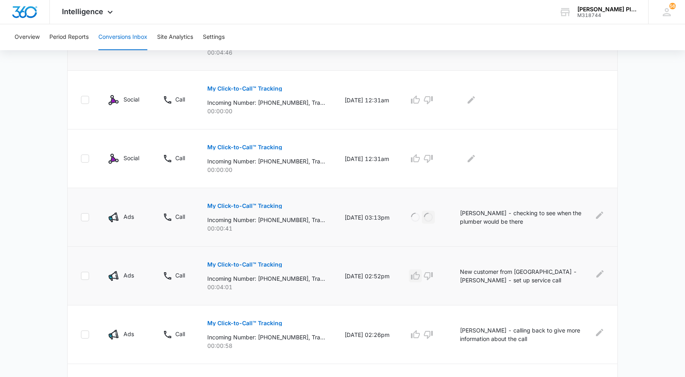
click at [419, 278] on icon "button" at bounding box center [415, 276] width 9 height 8
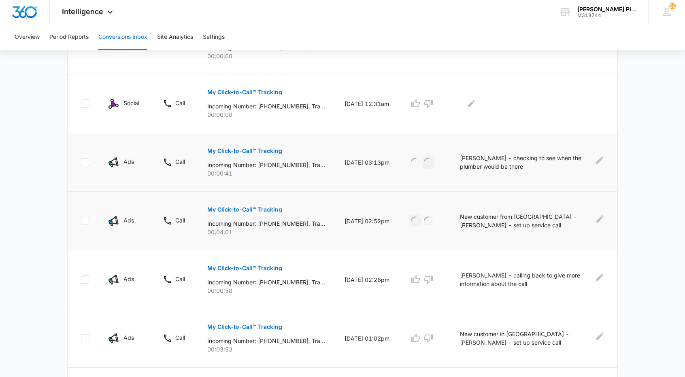
scroll to position [324, 0]
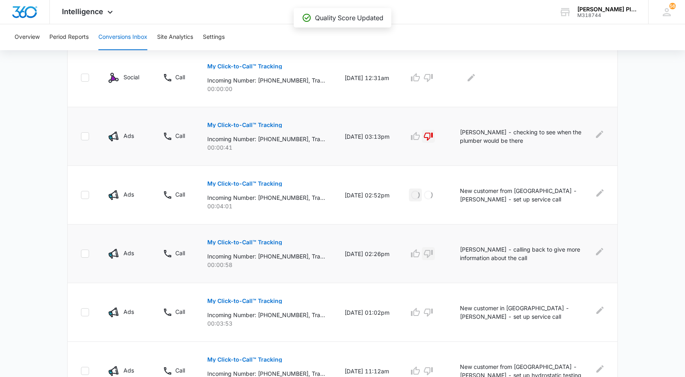
click at [431, 255] on icon "button" at bounding box center [428, 254] width 9 height 8
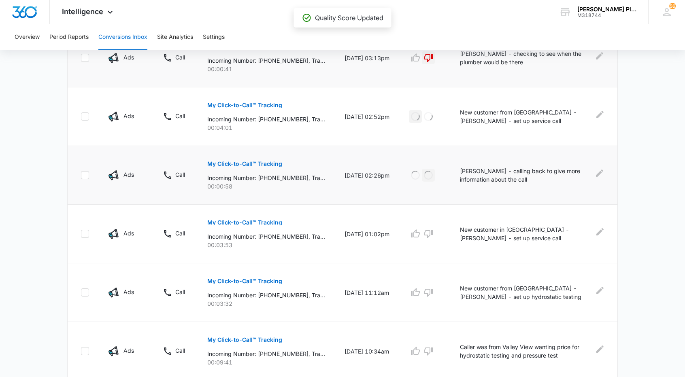
scroll to position [405, 0]
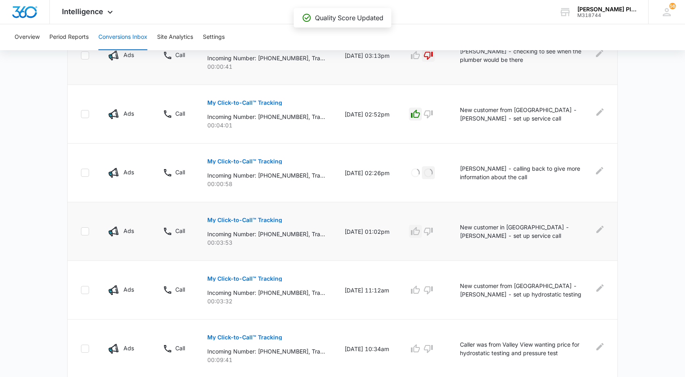
click at [418, 232] on icon "button" at bounding box center [415, 232] width 10 height 10
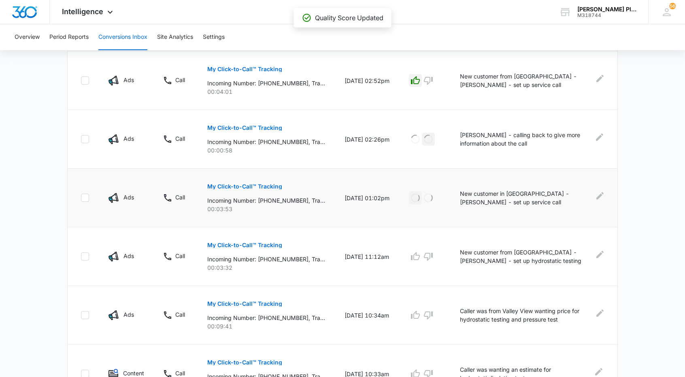
scroll to position [445, 0]
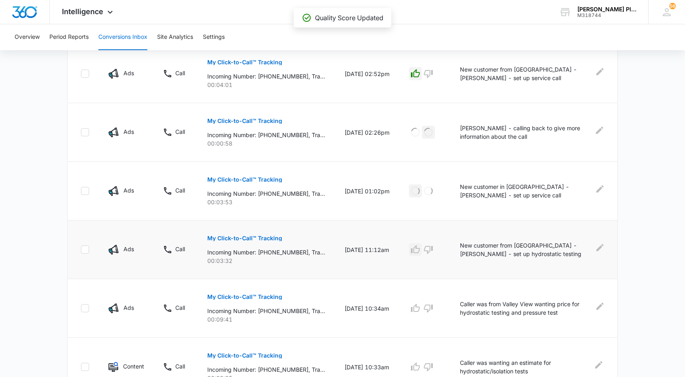
click at [418, 247] on icon "button" at bounding box center [415, 249] width 9 height 8
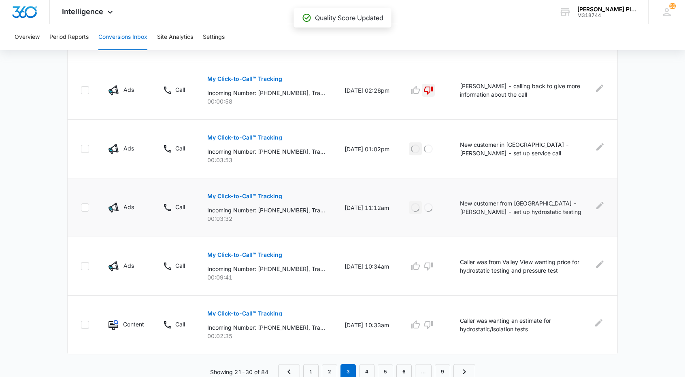
scroll to position [488, 0]
click at [431, 266] on icon "button" at bounding box center [428, 266] width 9 height 8
click at [431, 323] on icon "button" at bounding box center [428, 325] width 10 height 10
click at [330, 369] on link "2" at bounding box center [329, 371] width 15 height 15
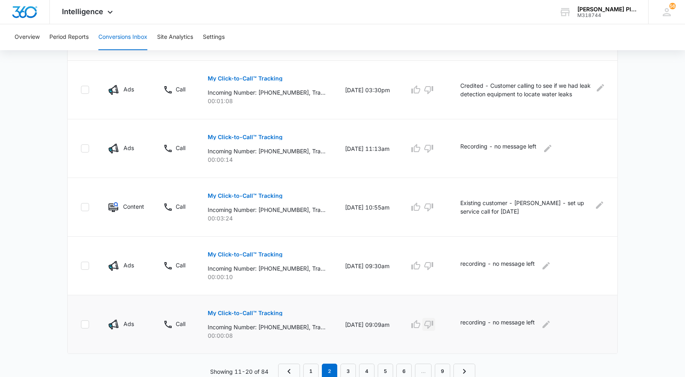
click at [432, 321] on icon "button" at bounding box center [429, 325] width 10 height 10
click at [433, 265] on icon "button" at bounding box center [429, 266] width 10 height 10
click at [430, 204] on icon "button" at bounding box center [429, 207] width 10 height 10
click at [432, 147] on icon "button" at bounding box center [429, 149] width 10 height 10
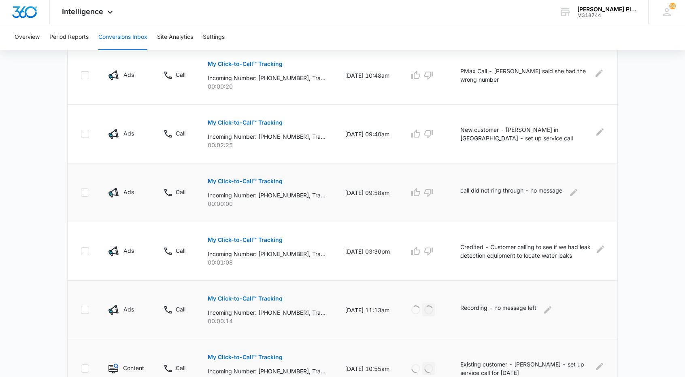
scroll to position [326, 0]
click at [433, 248] on icon "button" at bounding box center [428, 252] width 9 height 8
click at [432, 193] on icon "button" at bounding box center [428, 193] width 9 height 8
click at [419, 132] on icon "button" at bounding box center [416, 135] width 10 height 10
click at [432, 74] on icon "button" at bounding box center [429, 76] width 10 height 10
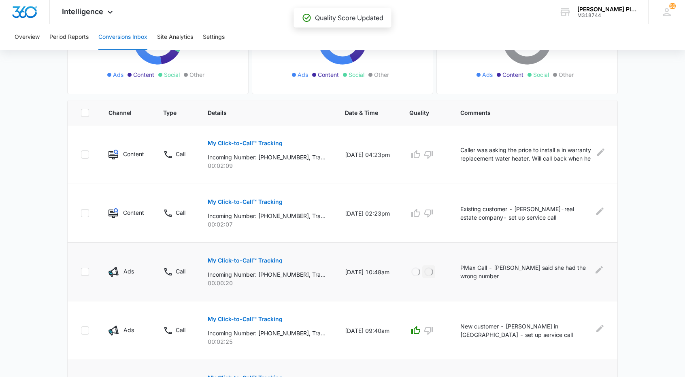
scroll to position [123, 0]
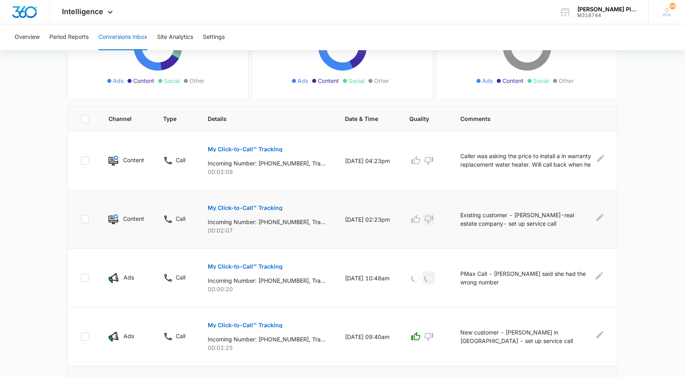
click at [433, 219] on icon "button" at bounding box center [428, 220] width 9 height 8
click at [432, 159] on icon "button" at bounding box center [429, 161] width 10 height 10
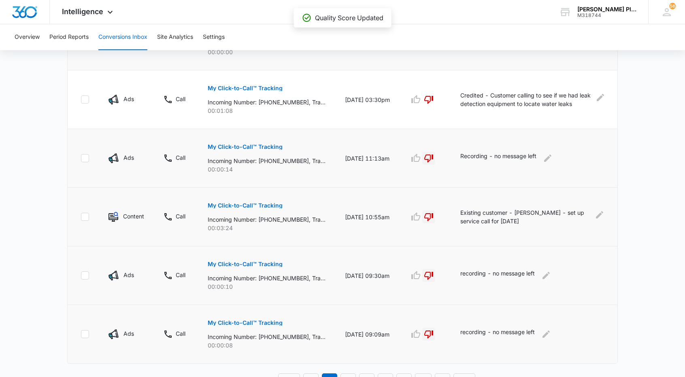
scroll to position [488, 0]
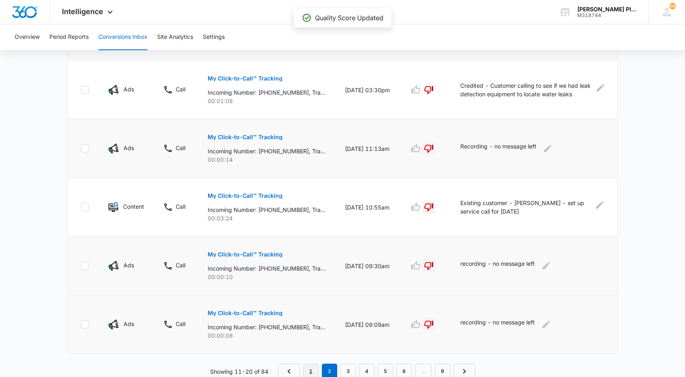
click at [311, 367] on link "1" at bounding box center [310, 371] width 15 height 15
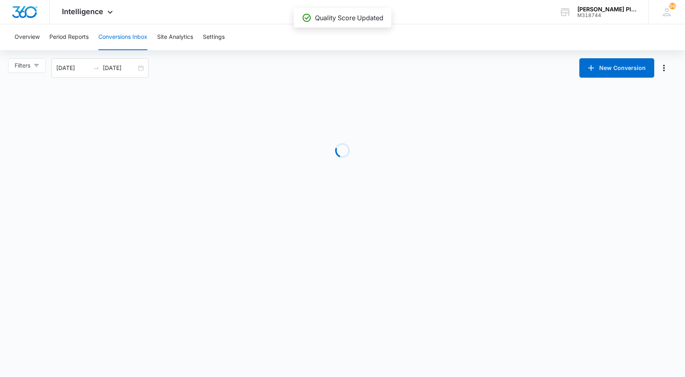
scroll to position [0, 0]
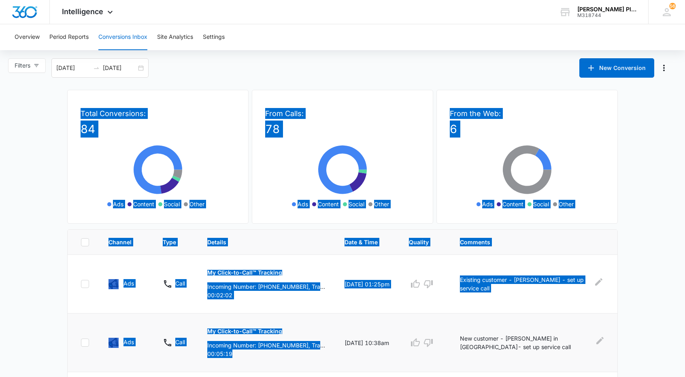
drag, startPoint x: 314, startPoint y: 365, endPoint x: 310, endPoint y: 364, distance: 4.1
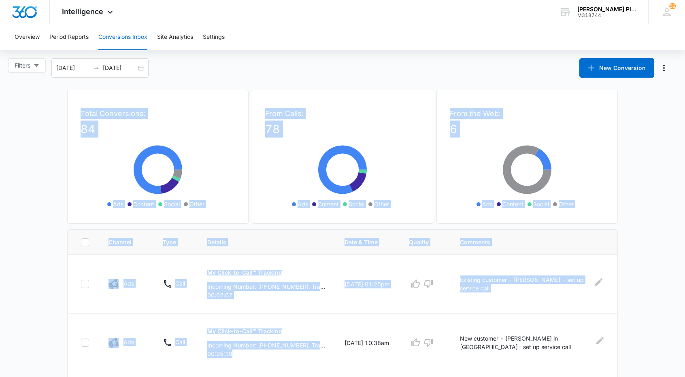
click at [227, 162] on div "Total Conversions: 84 Ads Content Social Other" at bounding box center [157, 157] width 181 height 134
click at [100, 281] on td "Ads" at bounding box center [126, 284] width 54 height 59
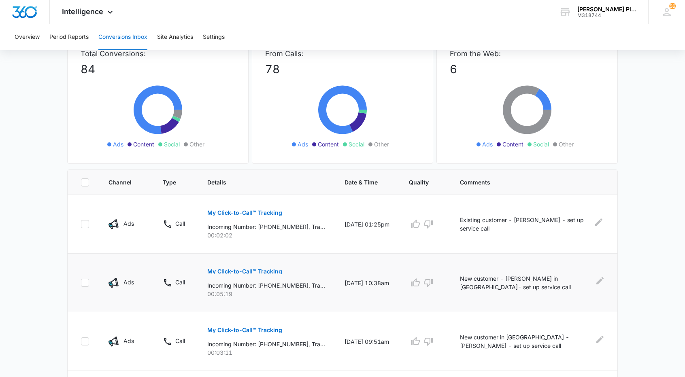
scroll to position [81, 0]
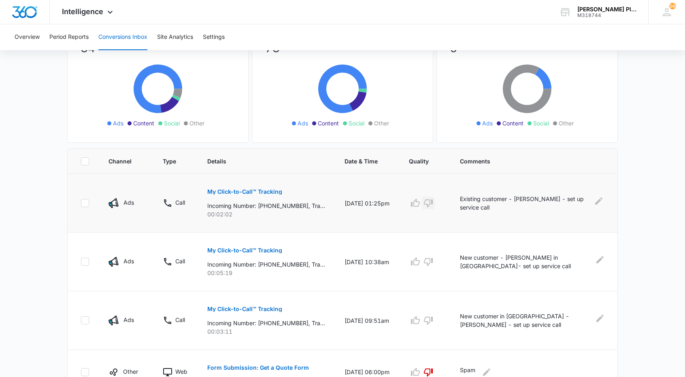
click at [433, 203] on icon "button" at bounding box center [428, 203] width 10 height 10
click at [420, 262] on icon "button" at bounding box center [415, 262] width 10 height 10
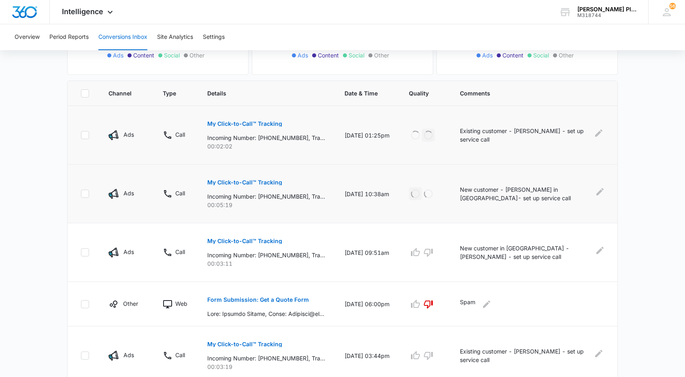
scroll to position [162, 0]
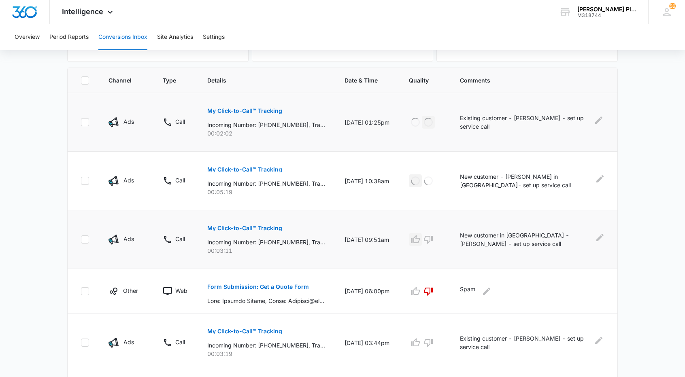
click at [420, 240] on icon "button" at bounding box center [415, 240] width 10 height 10
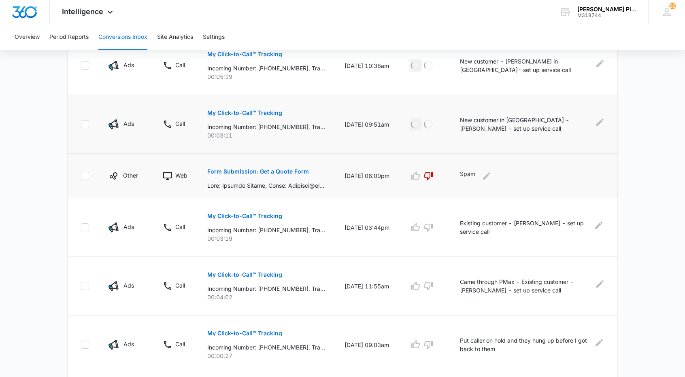
scroll to position [324, 0]
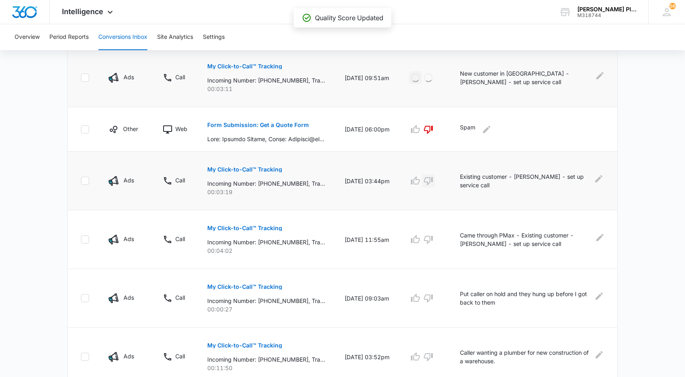
click at [431, 183] on icon "button" at bounding box center [428, 181] width 10 height 10
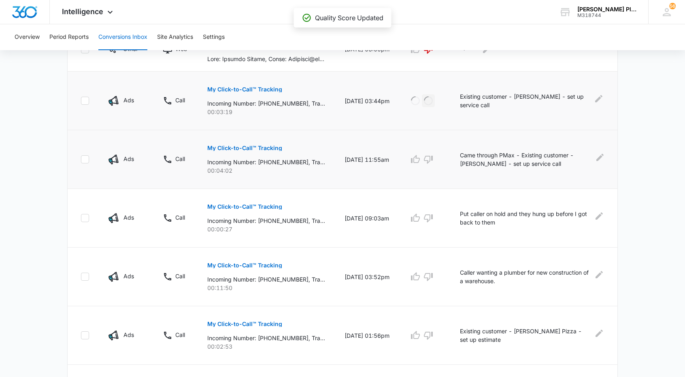
scroll to position [405, 0]
click at [433, 159] on icon "button" at bounding box center [428, 159] width 9 height 8
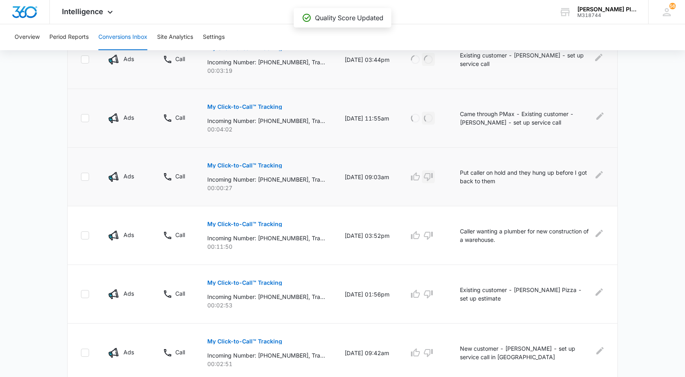
click at [433, 175] on icon "button" at bounding box center [428, 177] width 10 height 10
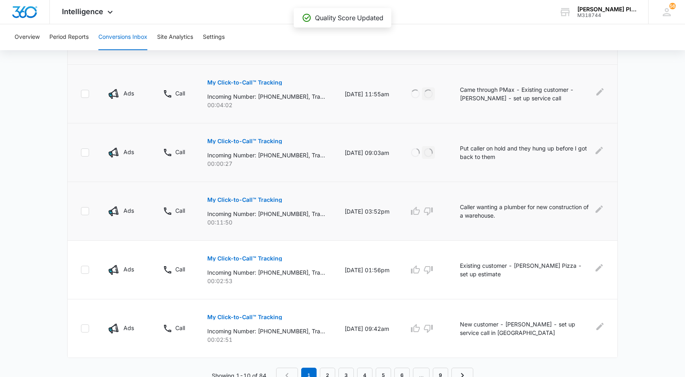
scroll to position [474, 0]
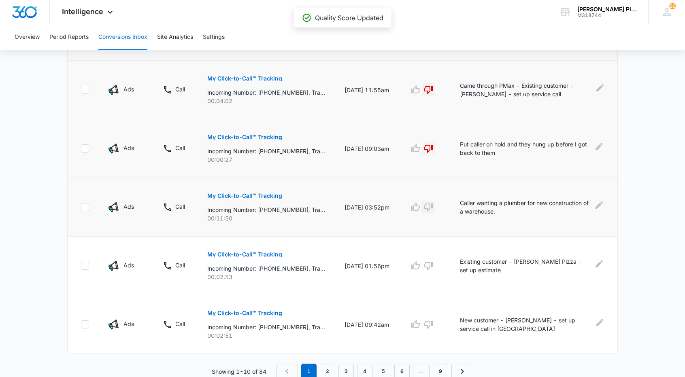
click at [433, 207] on icon "button" at bounding box center [428, 208] width 9 height 8
click at [433, 264] on icon "button" at bounding box center [428, 266] width 10 height 10
click at [420, 324] on icon "button" at bounding box center [415, 325] width 10 height 10
click at [333, 369] on link "2" at bounding box center [327, 371] width 15 height 15
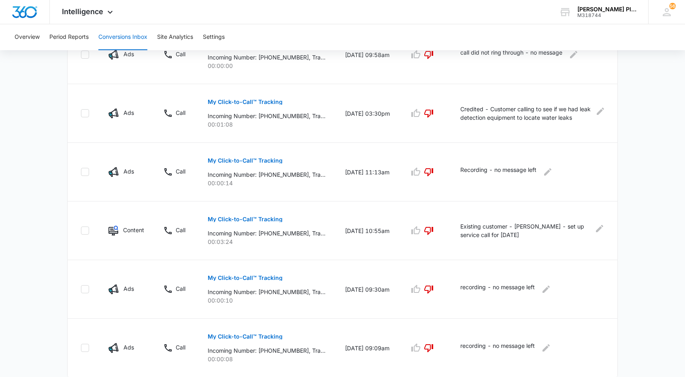
scroll to position [488, 0]
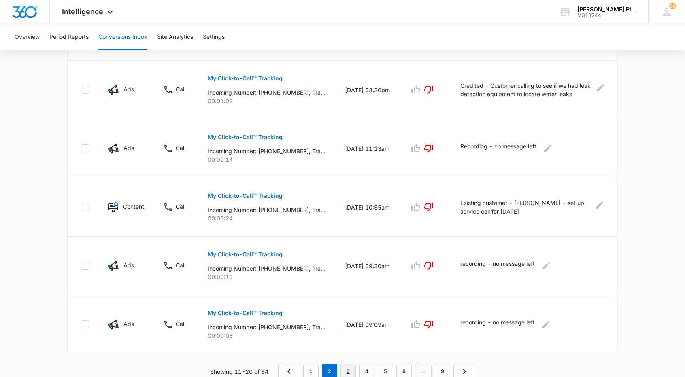
click at [353, 370] on link "3" at bounding box center [347, 371] width 15 height 15
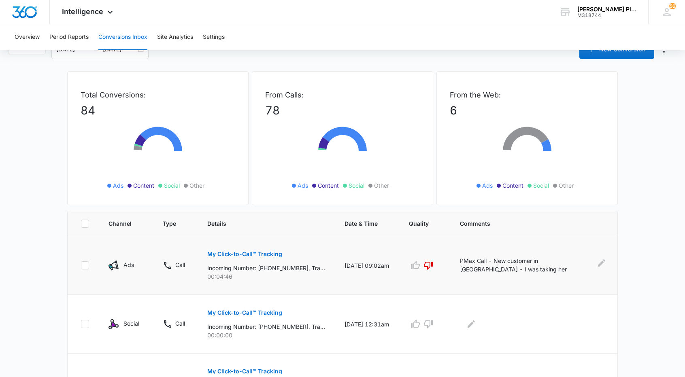
scroll to position [202, 0]
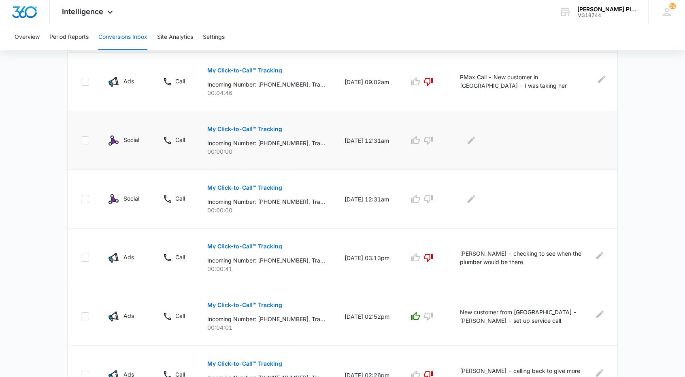
click at [255, 128] on p "My Click-to-Call™ Tracking" at bounding box center [244, 129] width 75 height 6
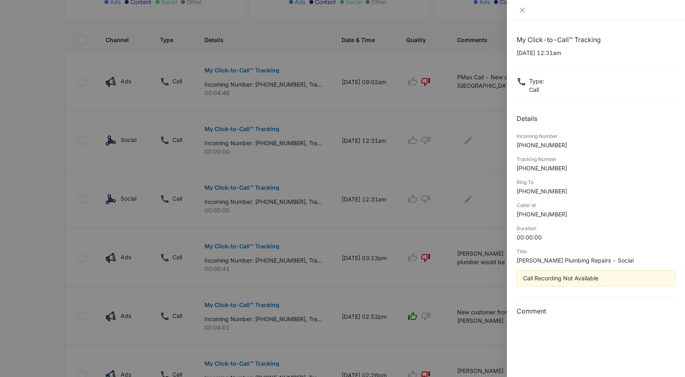
click at [23, 210] on div at bounding box center [342, 188] width 685 height 377
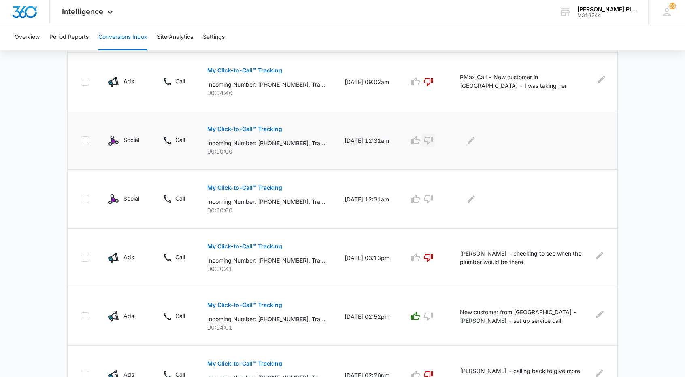
click at [429, 138] on icon "button" at bounding box center [428, 141] width 10 height 10
click at [429, 198] on icon "button" at bounding box center [428, 199] width 10 height 10
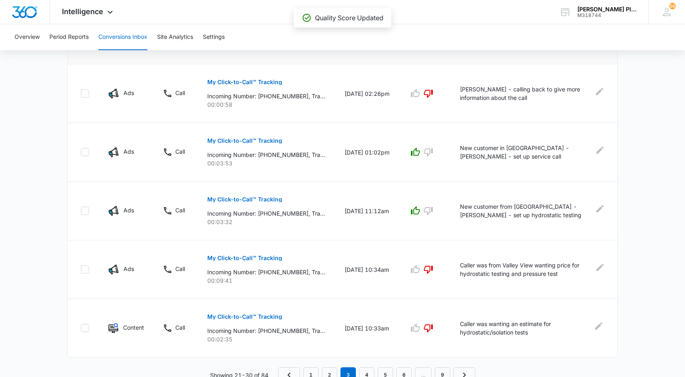
scroll to position [488, 0]
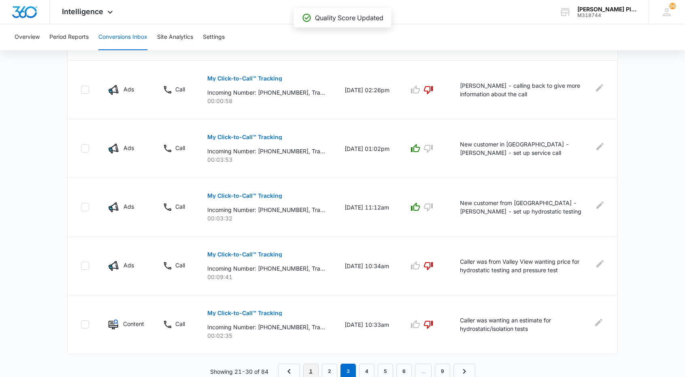
click at [314, 368] on link "1" at bounding box center [310, 371] width 15 height 15
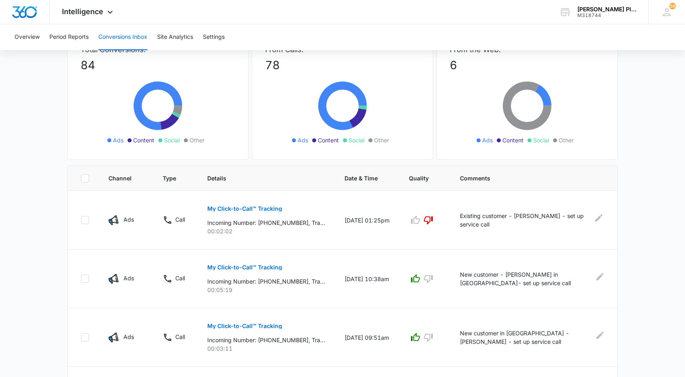
scroll to position [0, 0]
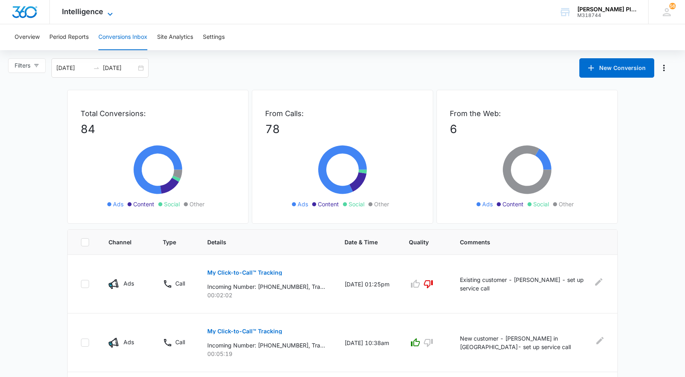
click at [87, 12] on span "Intelligence" at bounding box center [82, 11] width 41 height 8
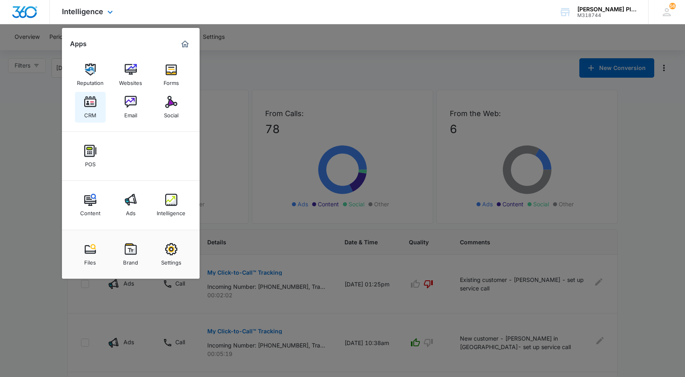
click at [94, 110] on div "CRM" at bounding box center [90, 113] width 12 height 11
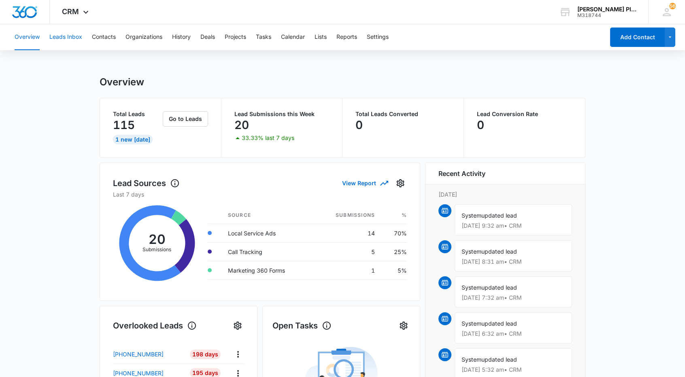
click at [74, 38] on button "Leads Inbox" at bounding box center [65, 37] width 33 height 26
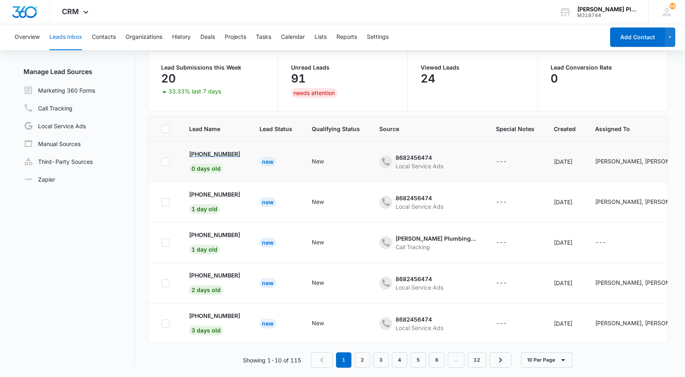
click at [211, 155] on p "[PHONE_NUMBER]" at bounding box center [214, 154] width 51 height 8
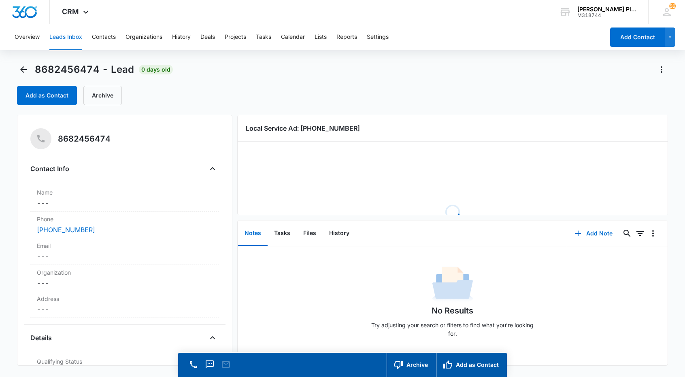
scroll to position [23, 0]
